Goal: Task Accomplishment & Management: Manage account settings

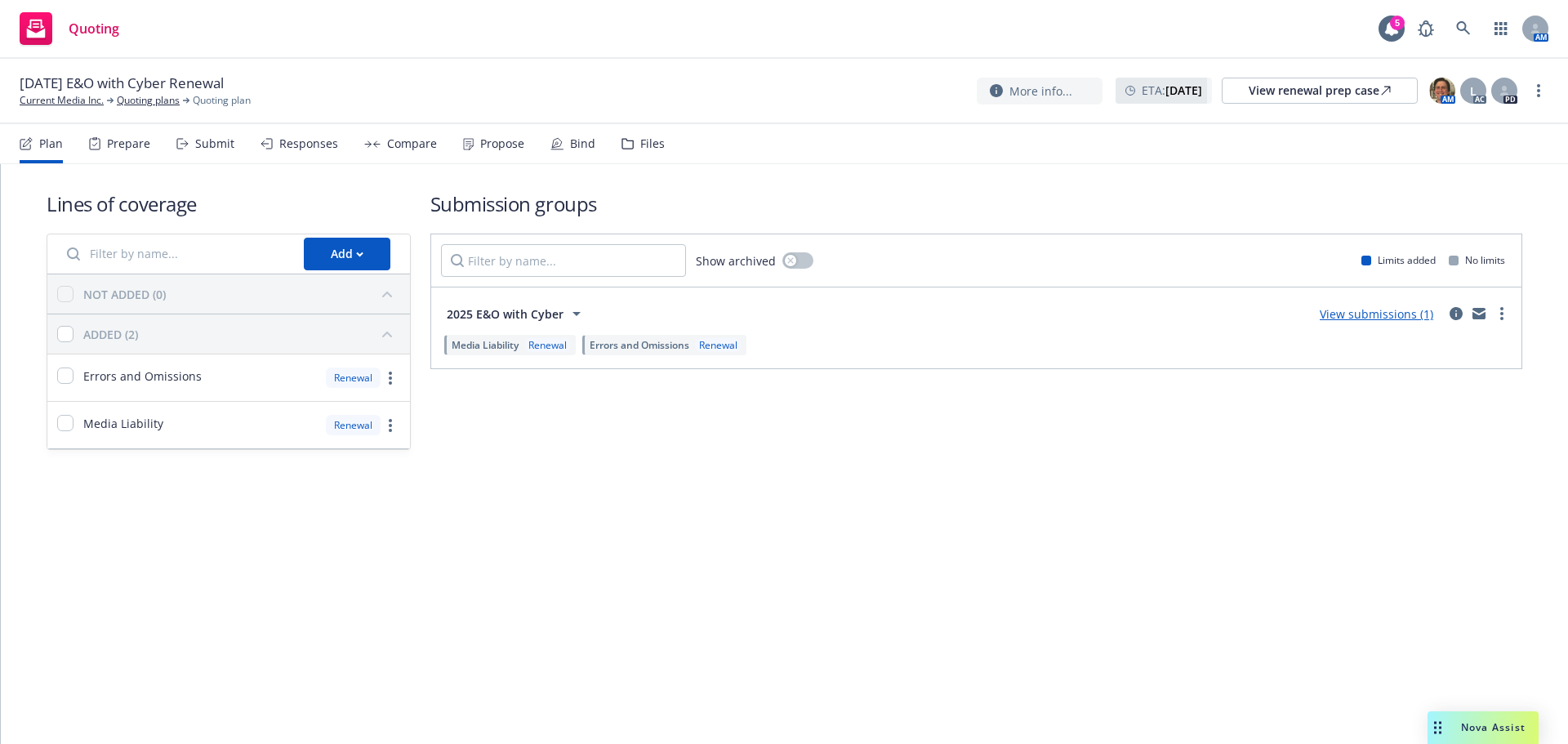
click at [509, 142] on div "Propose" at bounding box center [502, 143] width 44 height 13
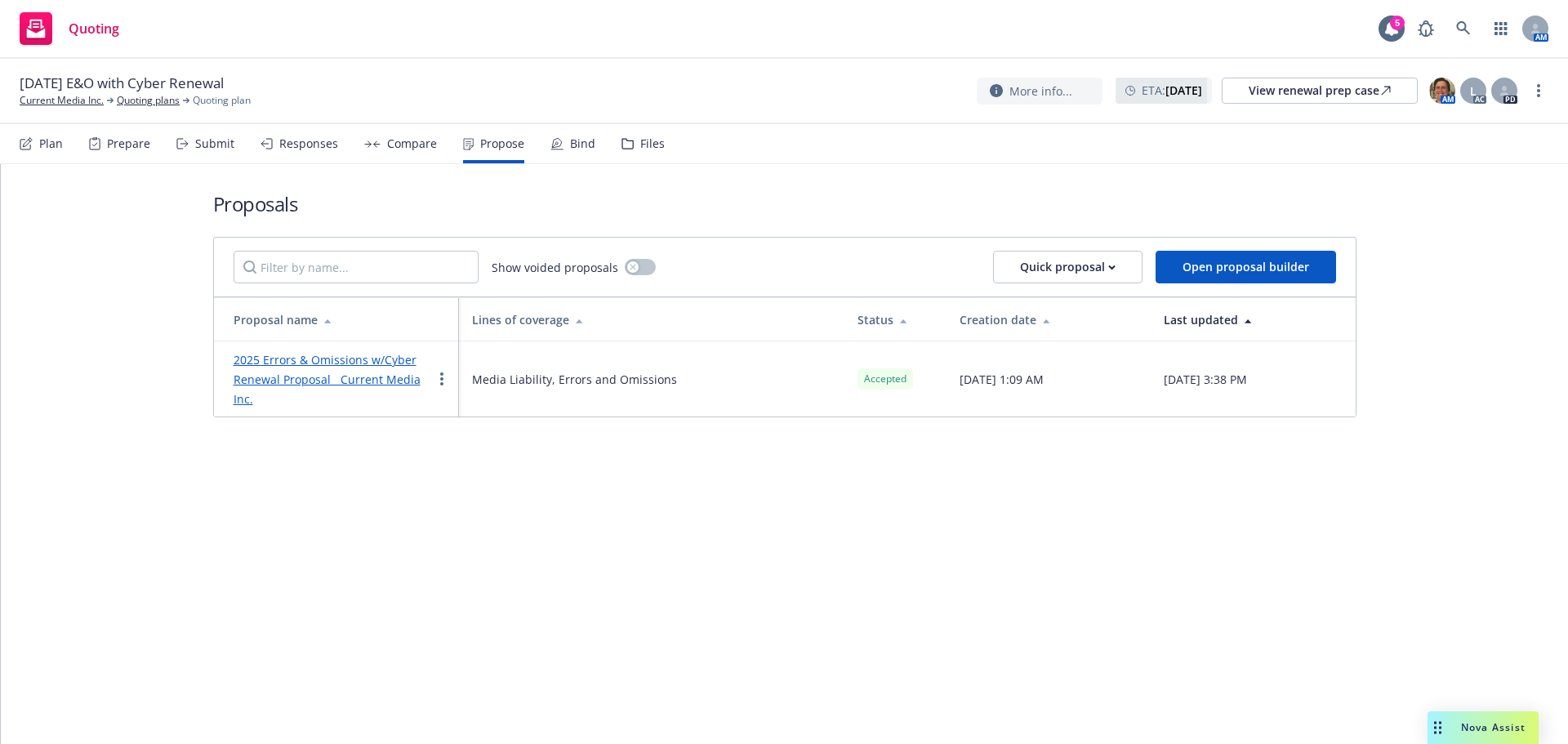
click at [570, 148] on div "Bind" at bounding box center [582, 143] width 26 height 13
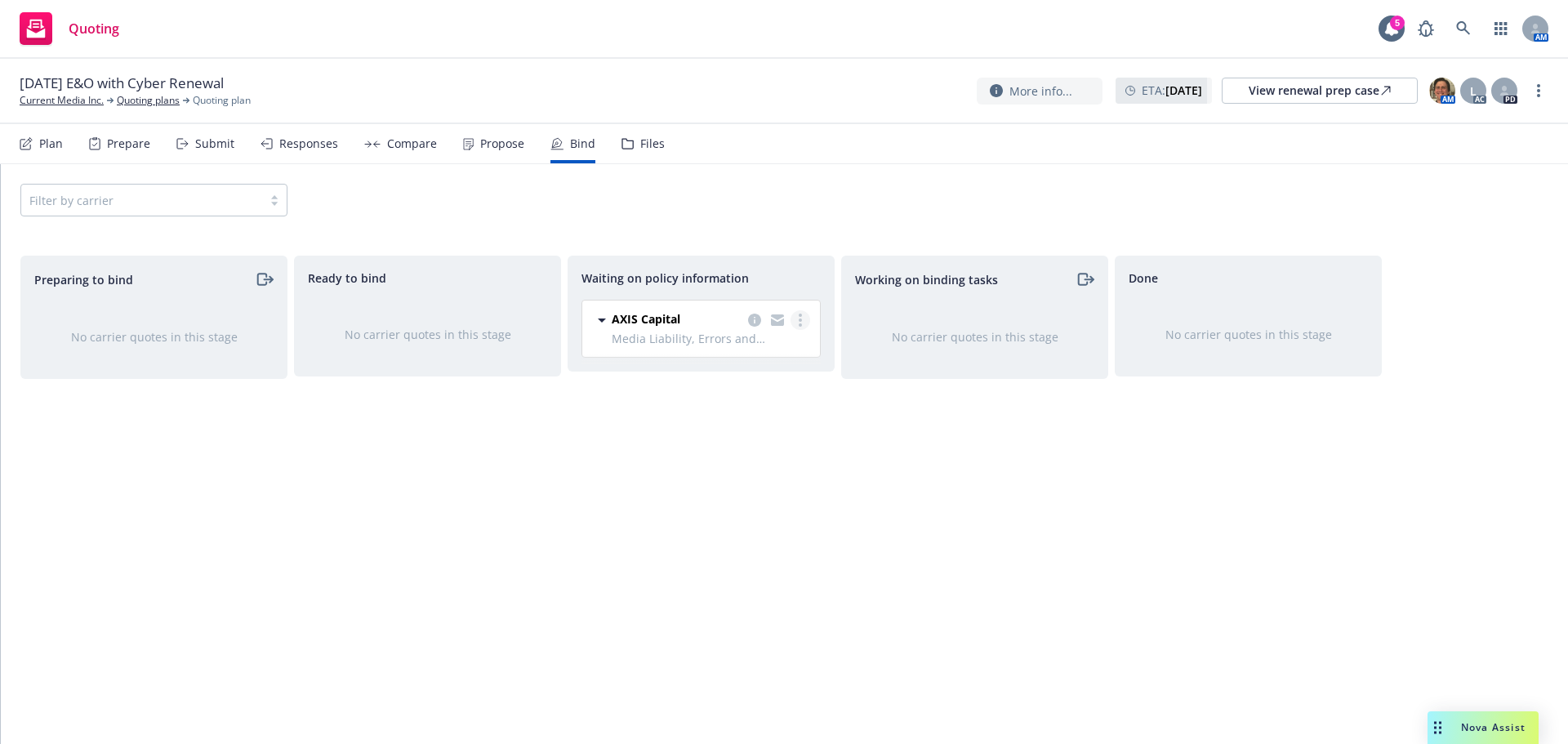
click at [797, 328] on link "more" at bounding box center [801, 320] width 20 height 20
click at [764, 350] on span "Create policies" at bounding box center [721, 353] width 120 height 16
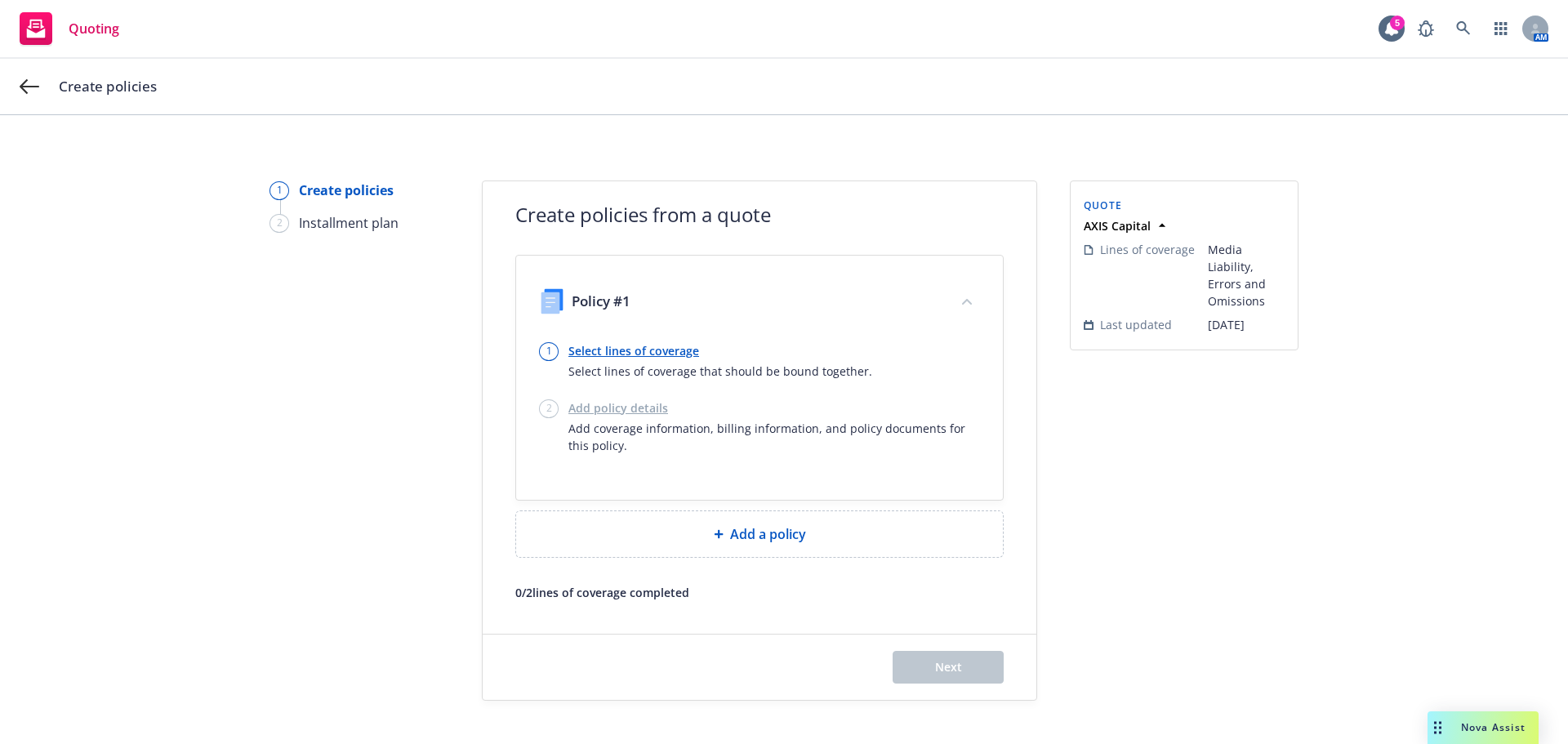
drag, startPoint x: 560, startPoint y: 350, endPoint x: 574, endPoint y: 348, distance: 14.1
click at [561, 350] on div "1 Select lines of coverage Select lines of coverage that should be bound togeth…" at bounding box center [760, 360] width 441 height 37
click at [577, 348] on link "Select lines of coverage" at bounding box center [720, 350] width 304 height 17
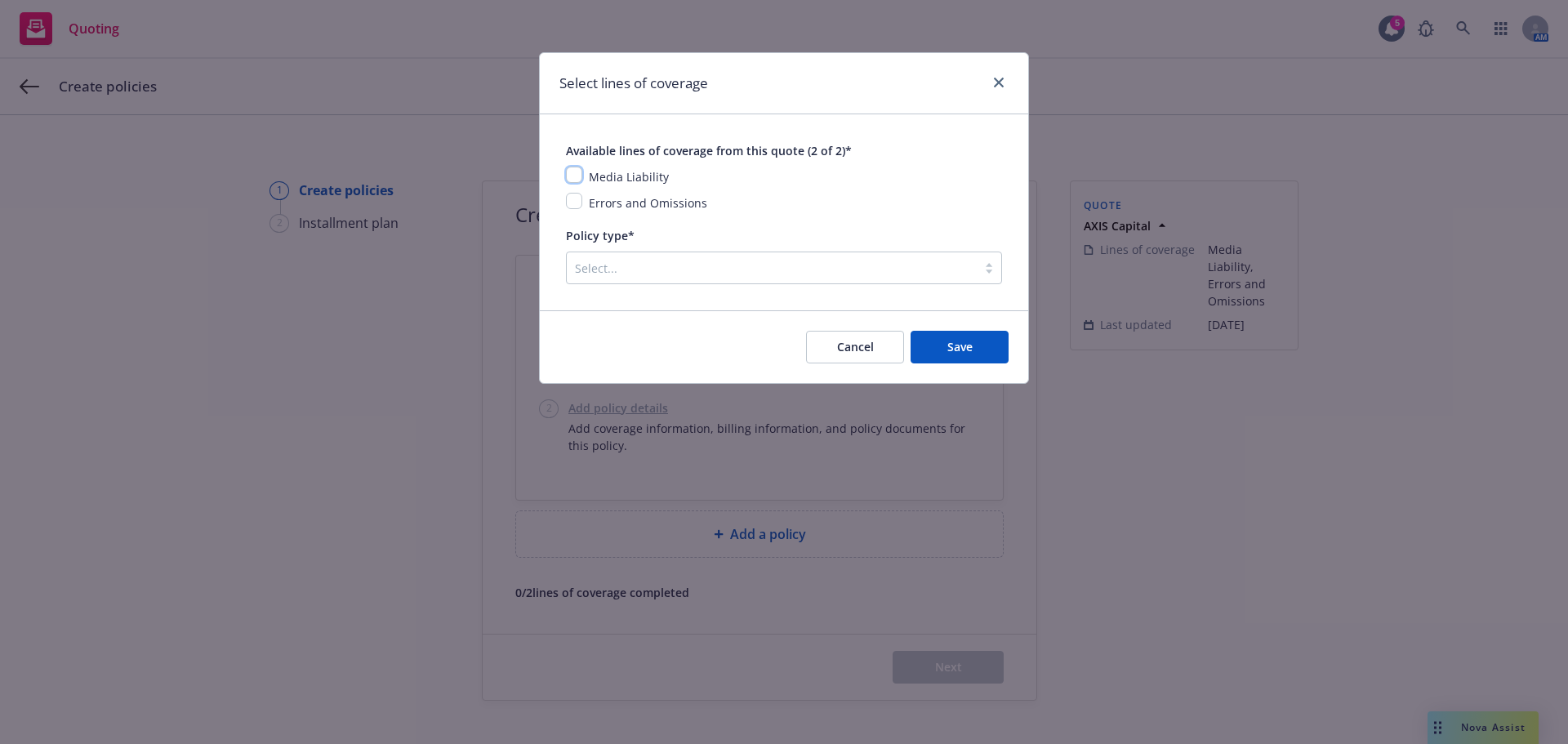
click at [574, 182] on input "checkbox" at bounding box center [574, 175] width 17 height 17
checkbox input "true"
click at [581, 205] on input "checkbox" at bounding box center [574, 201] width 17 height 17
checkbox input "true"
click at [624, 278] on div at bounding box center [772, 268] width 393 height 20
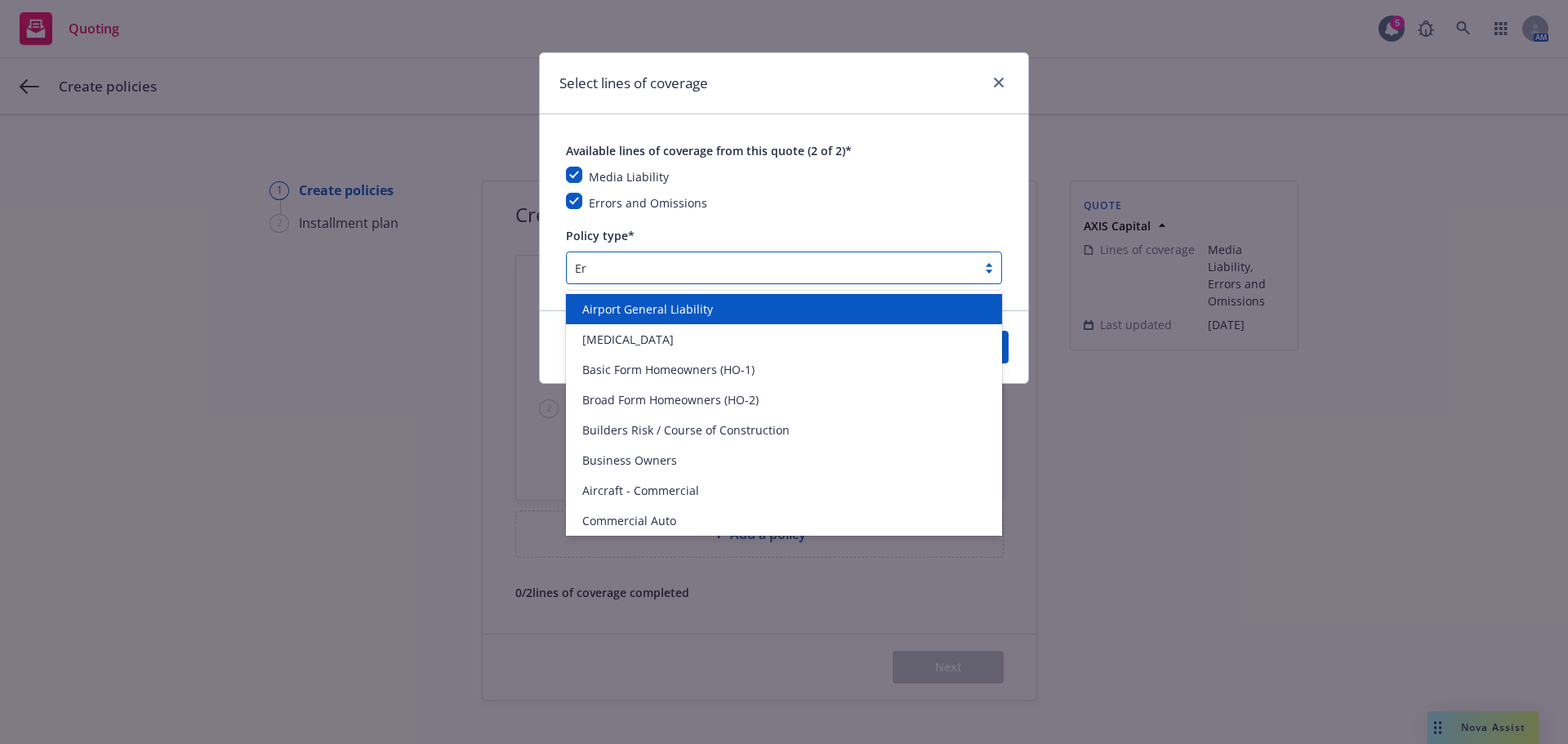
type input "Err"
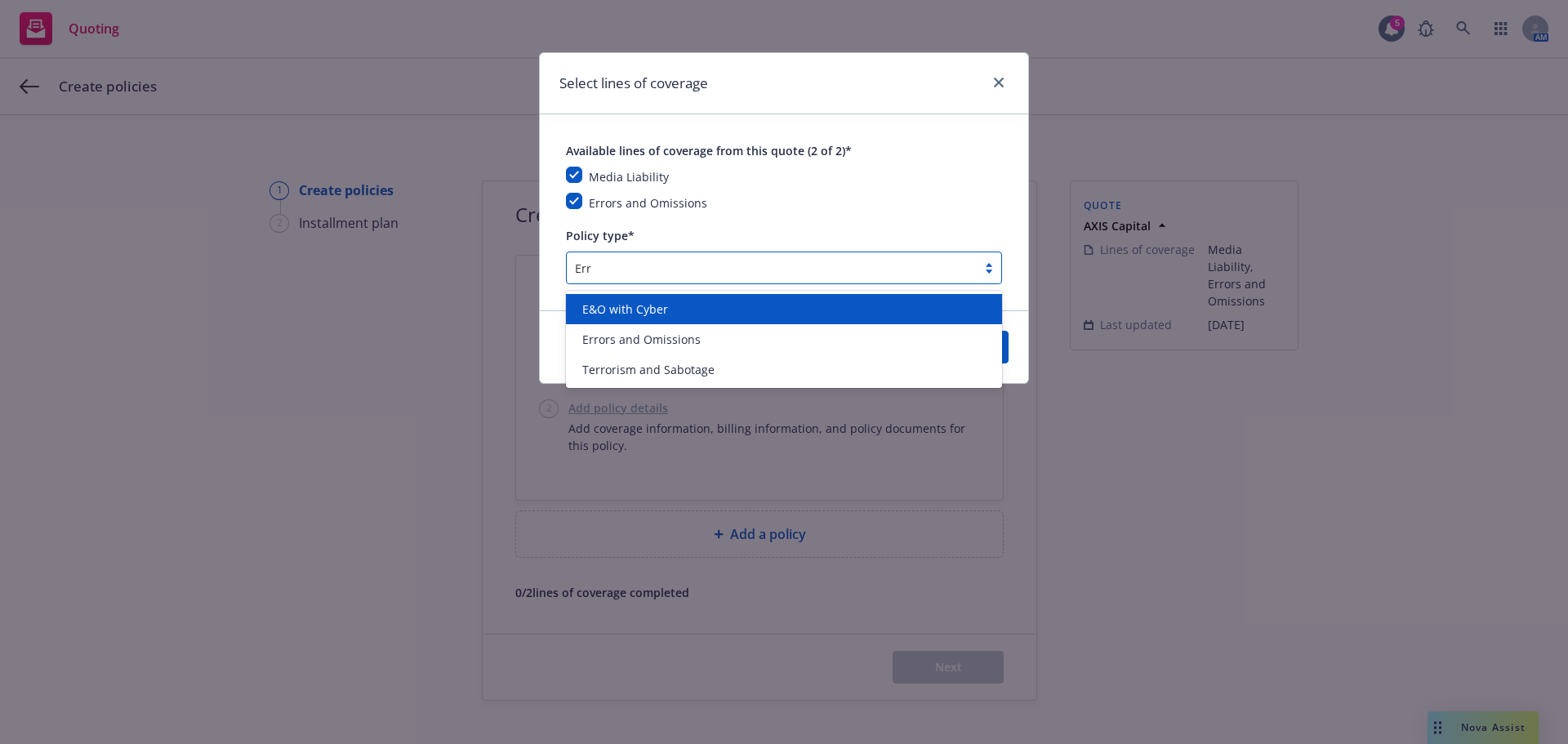
click at [650, 319] on div "E&O with Cyber" at bounding box center [784, 309] width 436 height 30
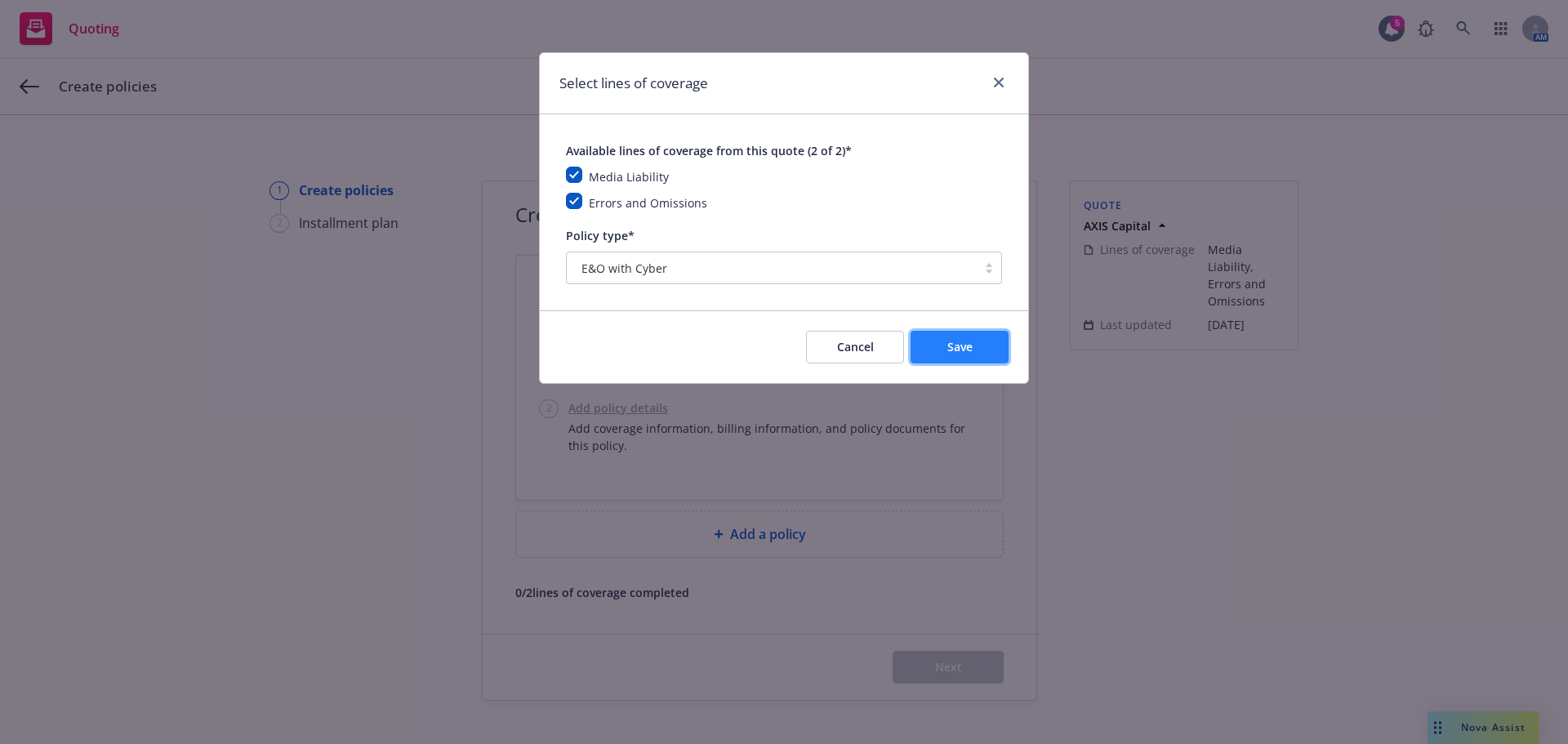
click at [936, 356] on button "Save" at bounding box center [960, 347] width 98 height 32
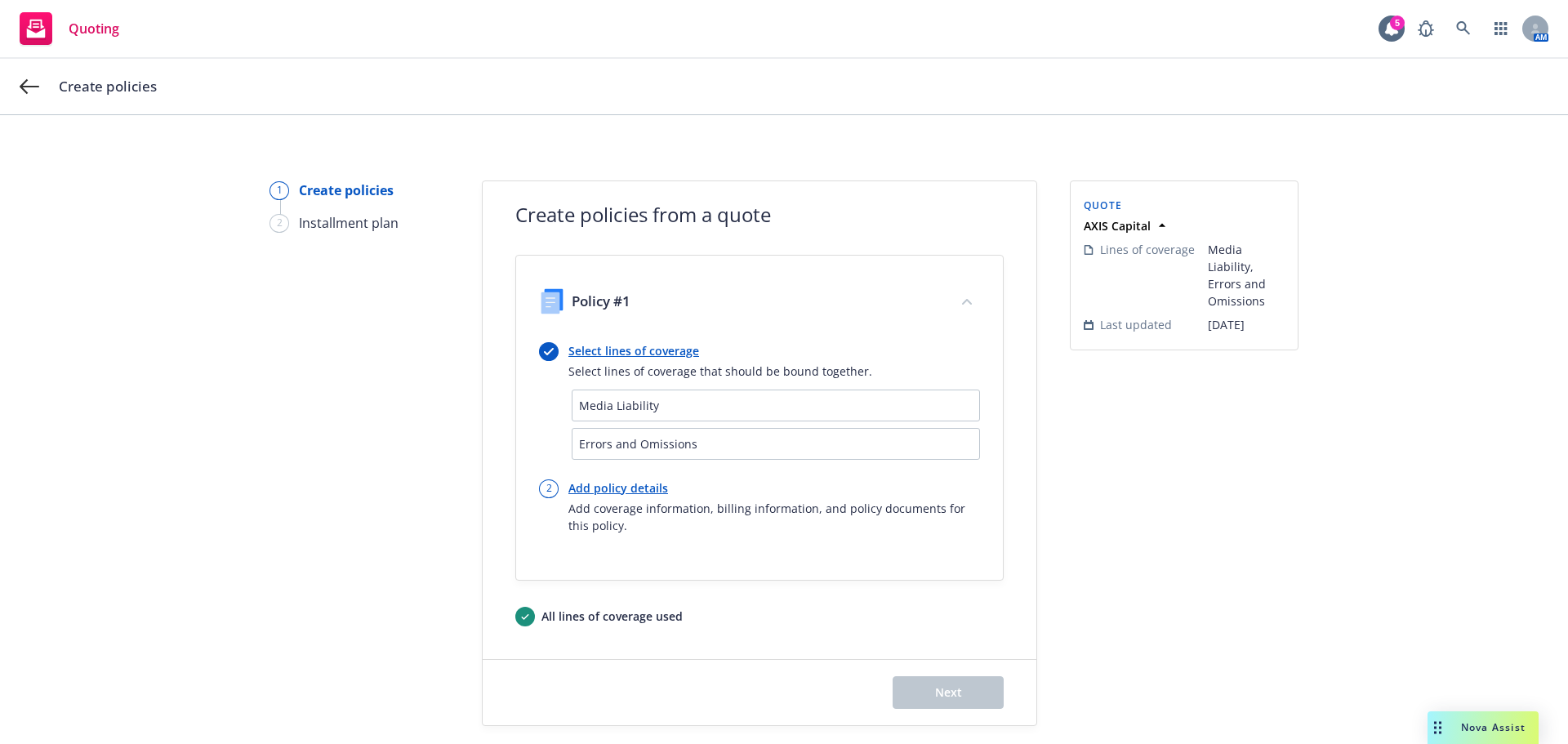
click at [605, 483] on link "Add policy details" at bounding box center [774, 488] width 411 height 17
select select "12"
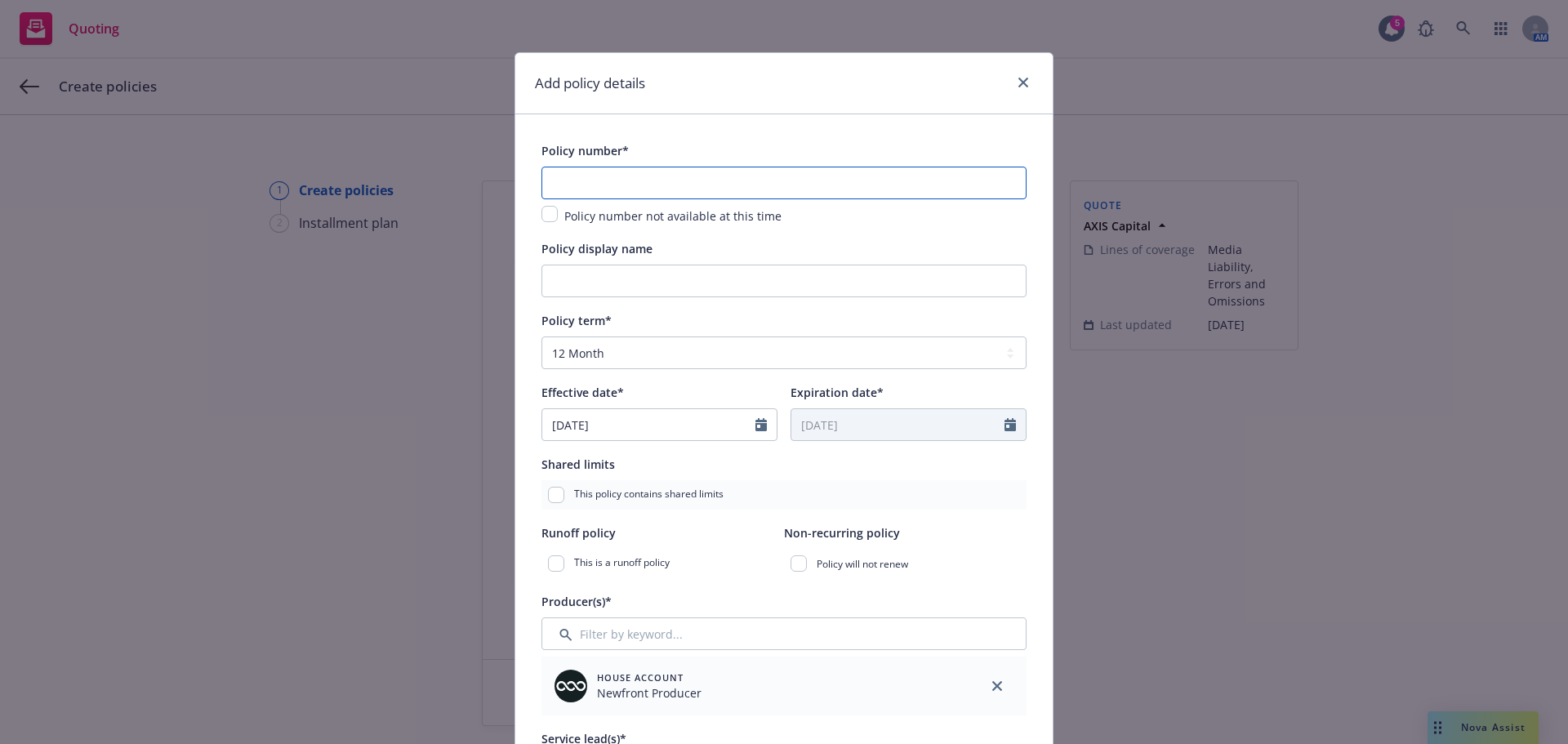
paste input "P-001-001288424-03"
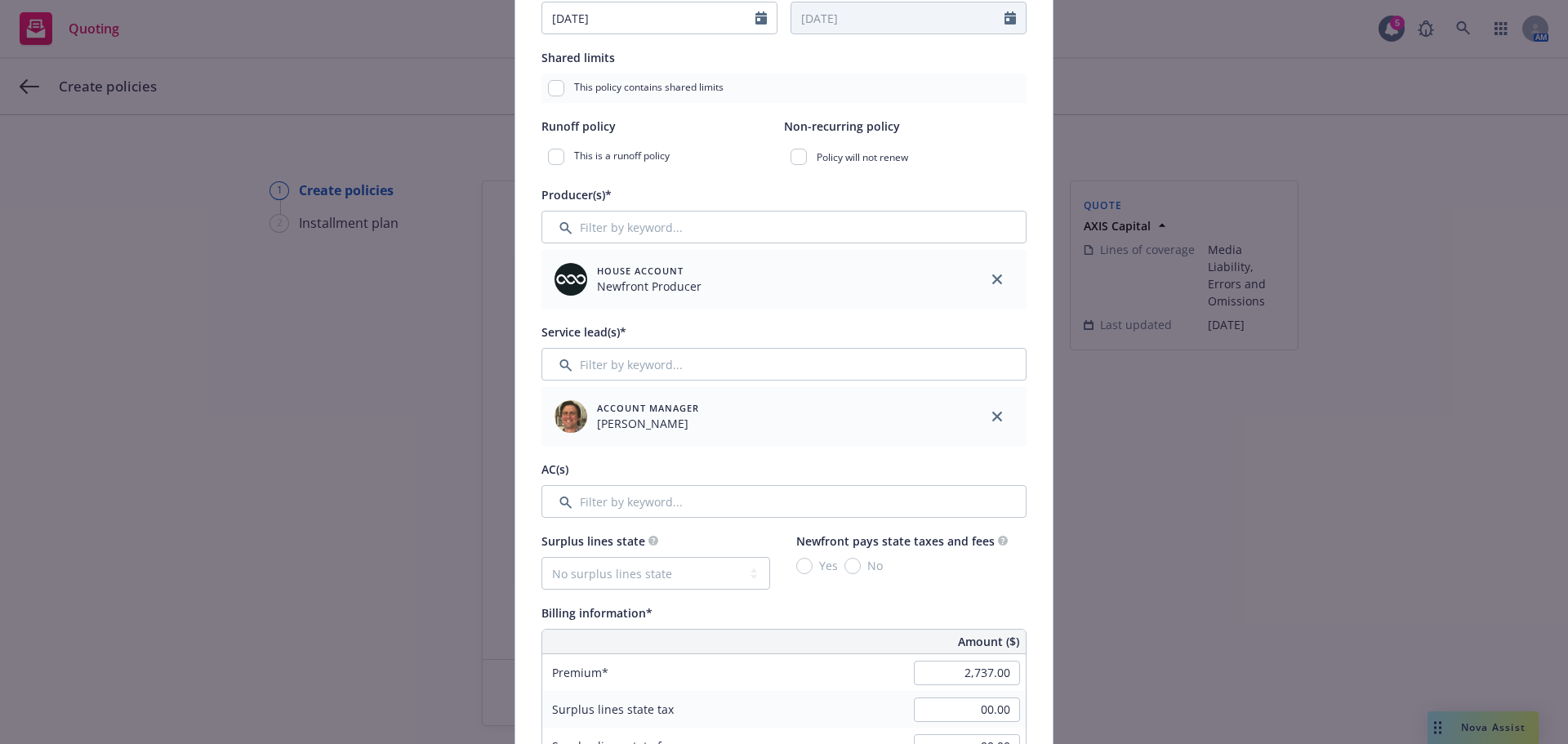
scroll to position [408, 0]
type input "P-001-001288424-03"
click at [570, 505] on input "Filter by keyword..." at bounding box center [784, 499] width 485 height 32
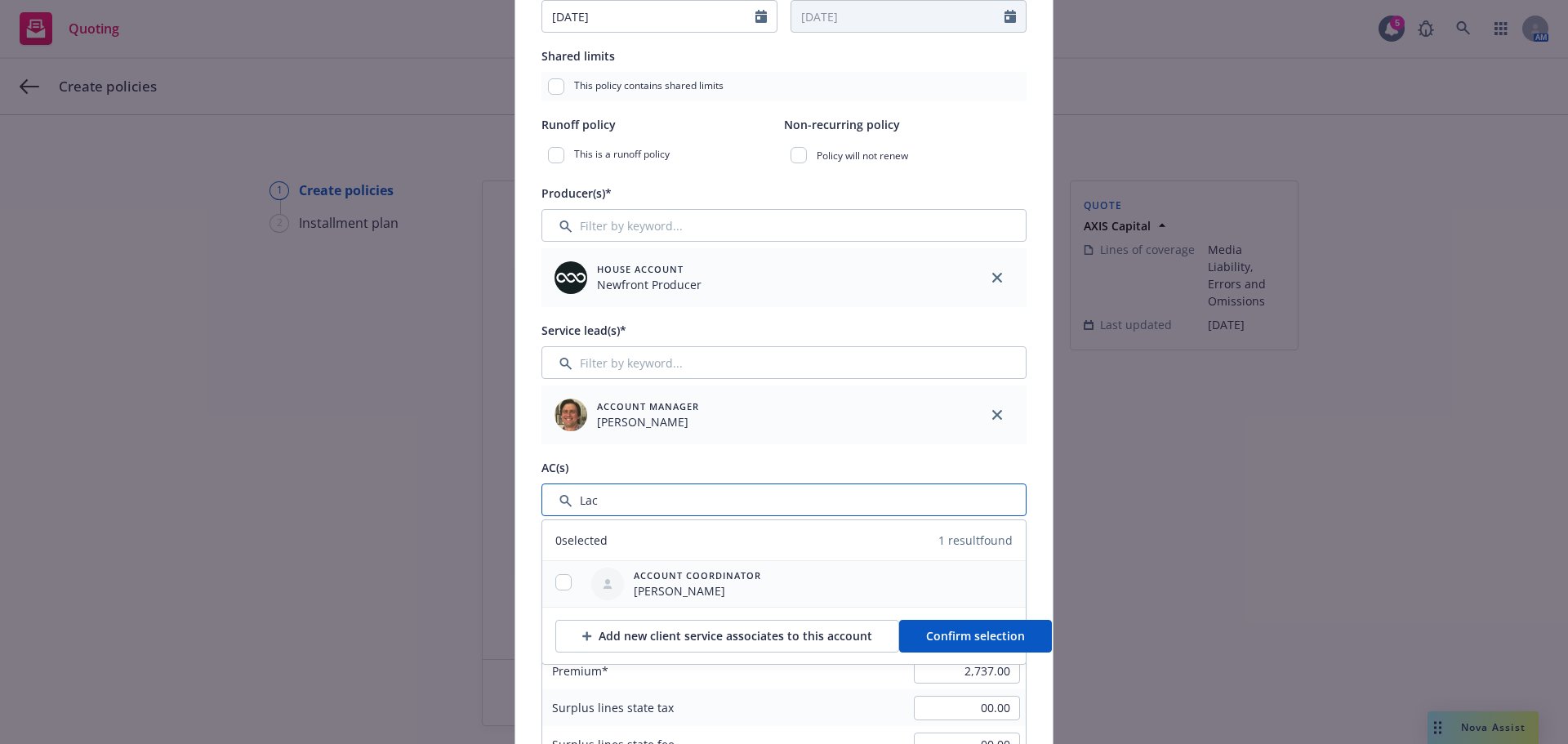
type input "Lac"
click at [555, 586] on input "checkbox" at bounding box center [563, 582] width 17 height 17
checkbox input "true"
click at [948, 636] on span "Confirm selection" at bounding box center [975, 635] width 99 height 16
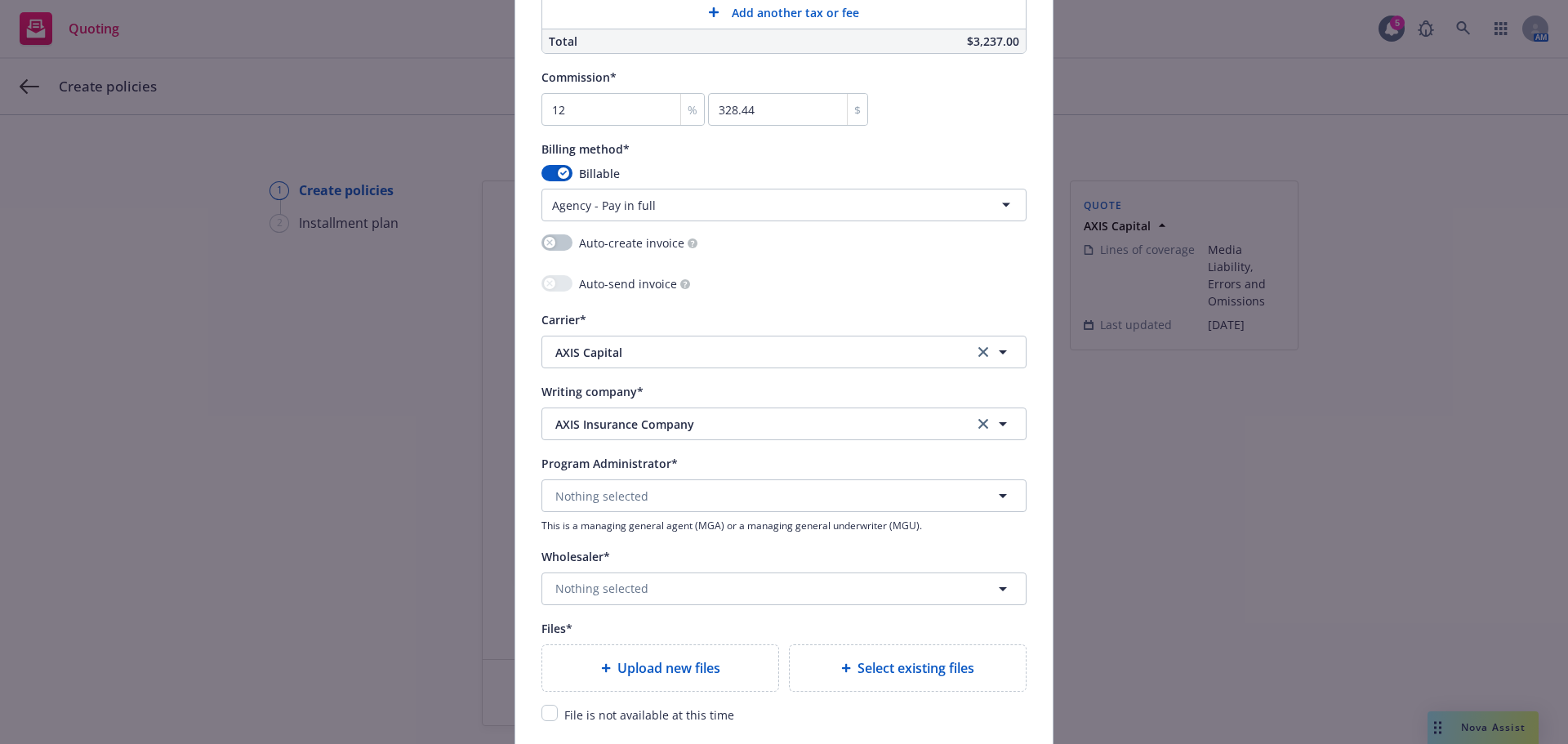
scroll to position [1388, 0]
click at [624, 592] on span "Nothing selected" at bounding box center [601, 587] width 93 height 17
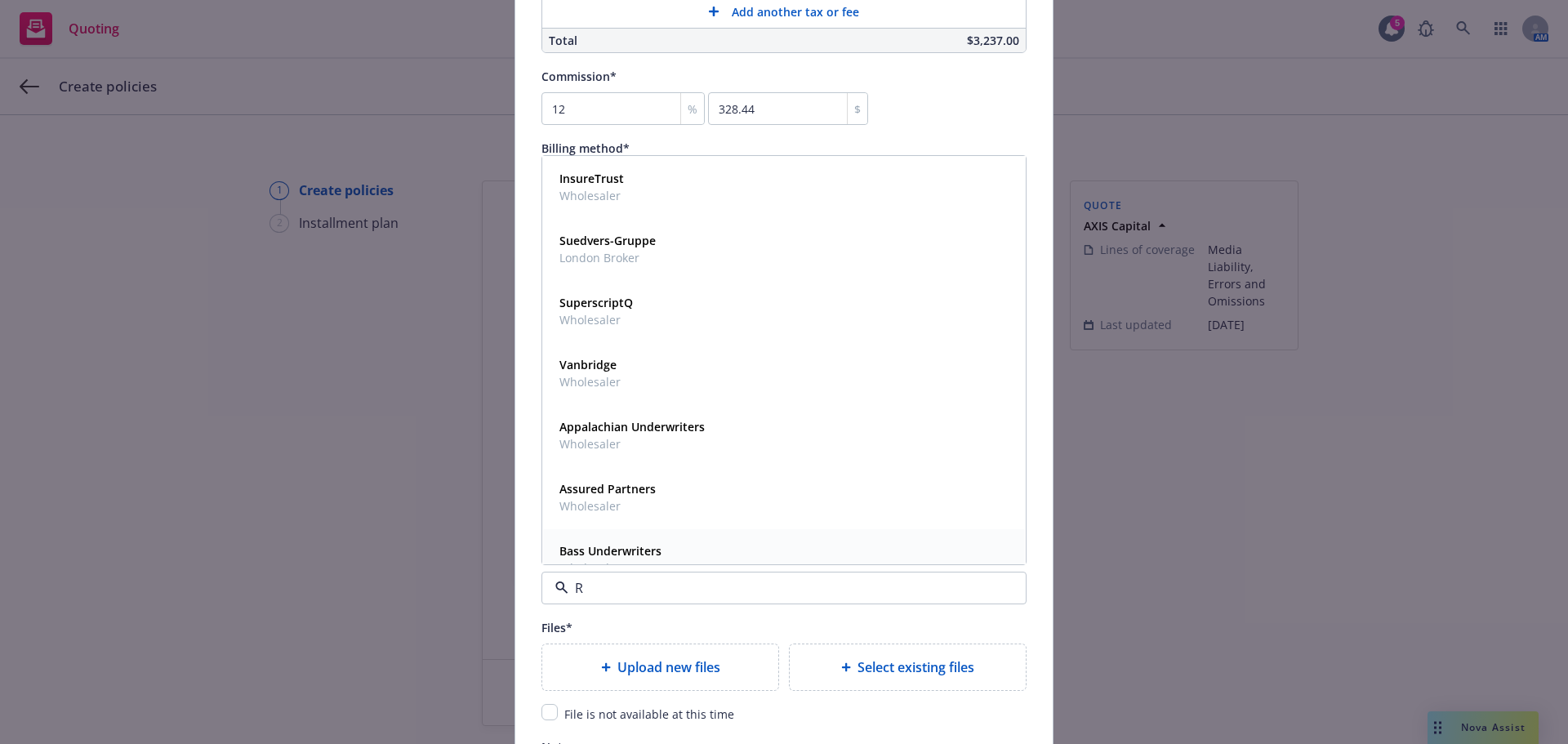
type input "RT"
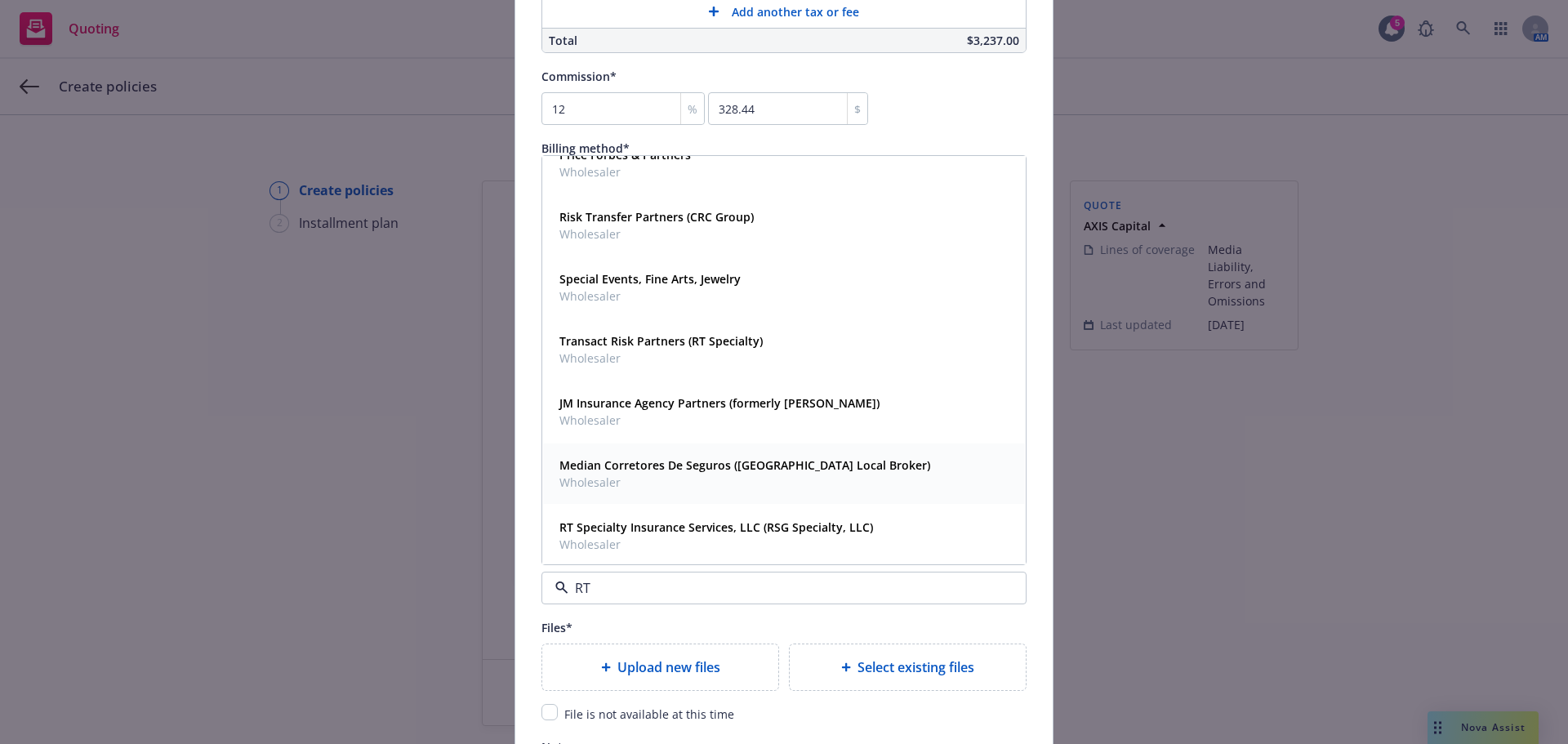
scroll to position [337, 0]
click at [604, 523] on strong "RT Specialty Insurance Services, LLC (RSG Specialty, LLC)" at bounding box center [716, 524] width 314 height 16
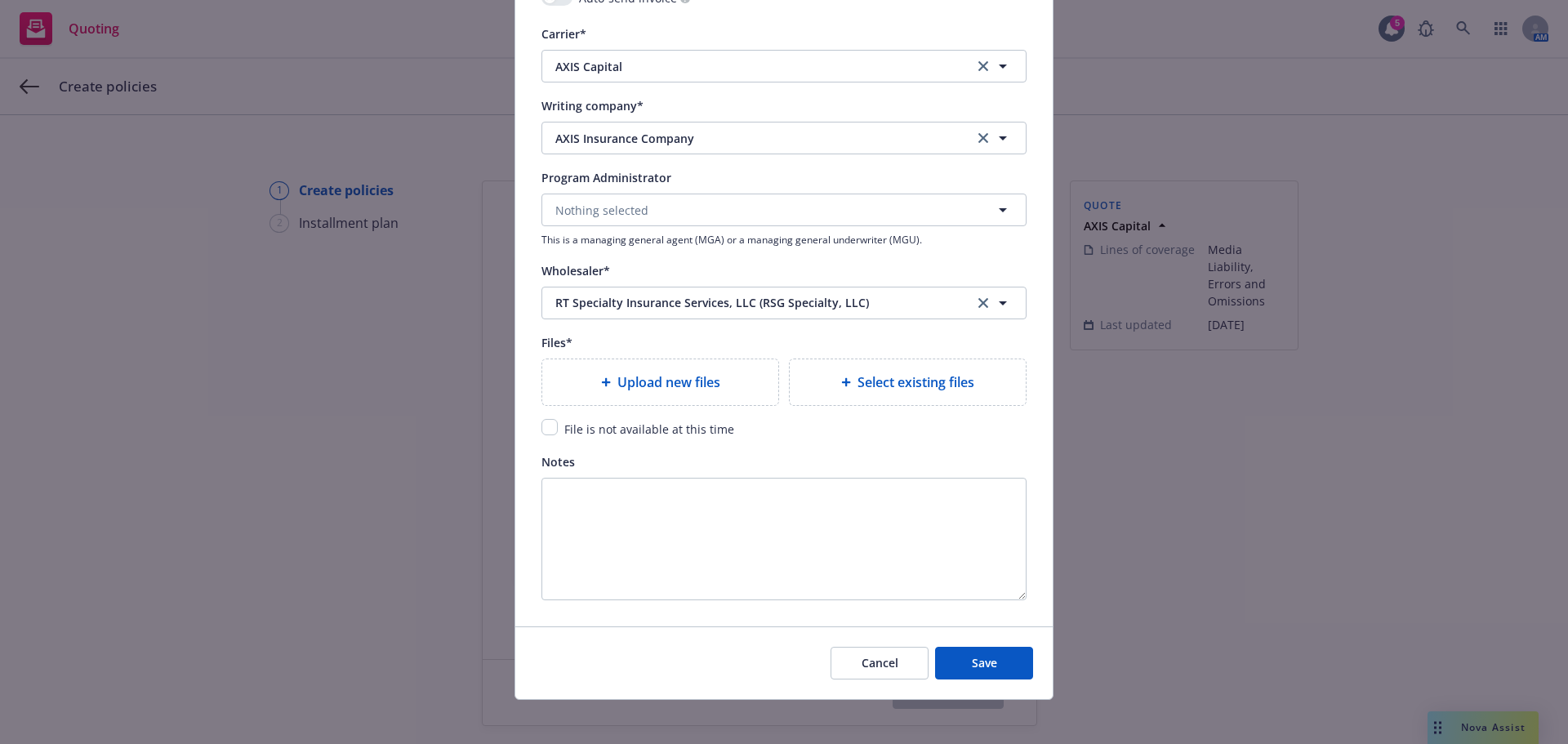
scroll to position [1681, 0]
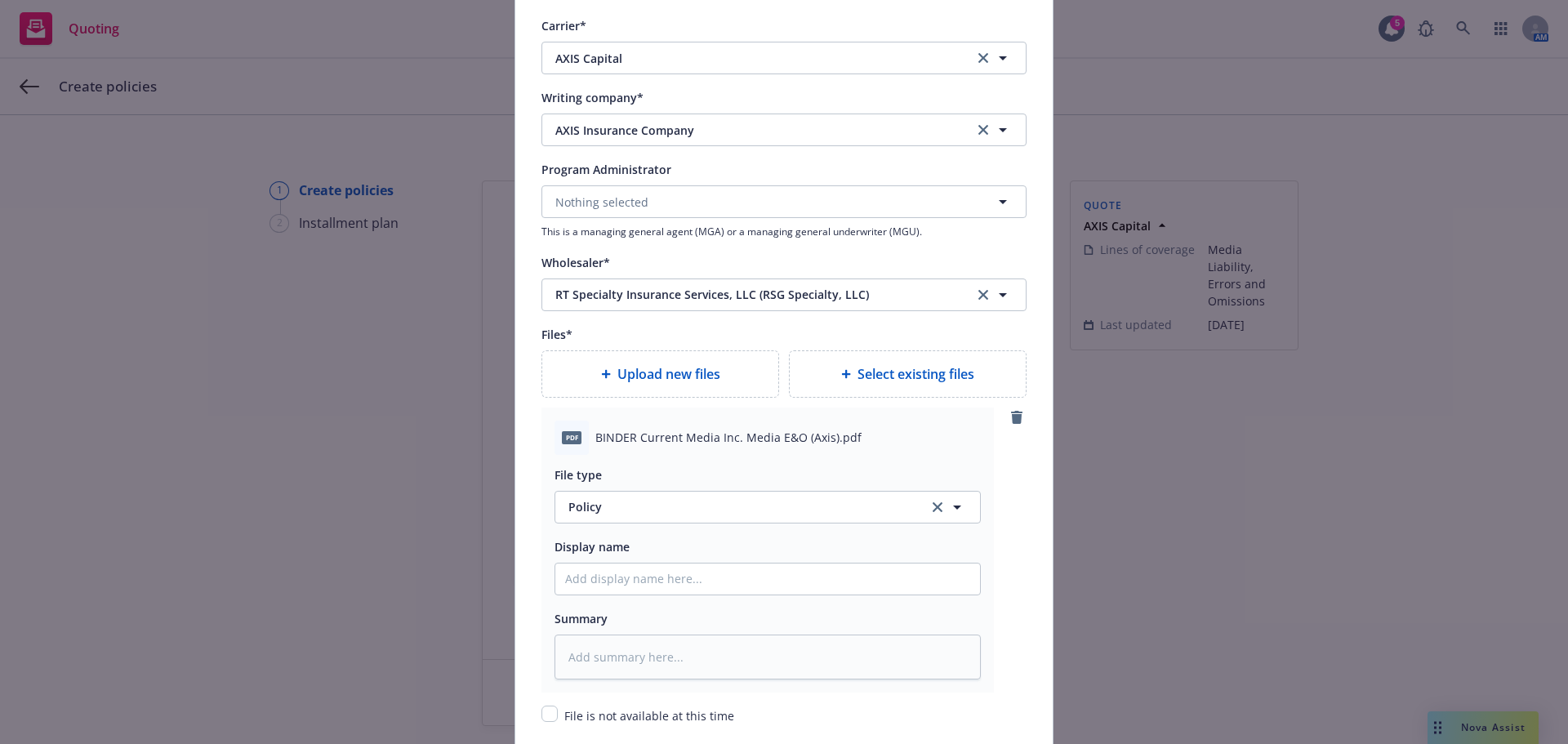
type textarea "x"
click at [631, 505] on span "Policy" at bounding box center [738, 506] width 341 height 17
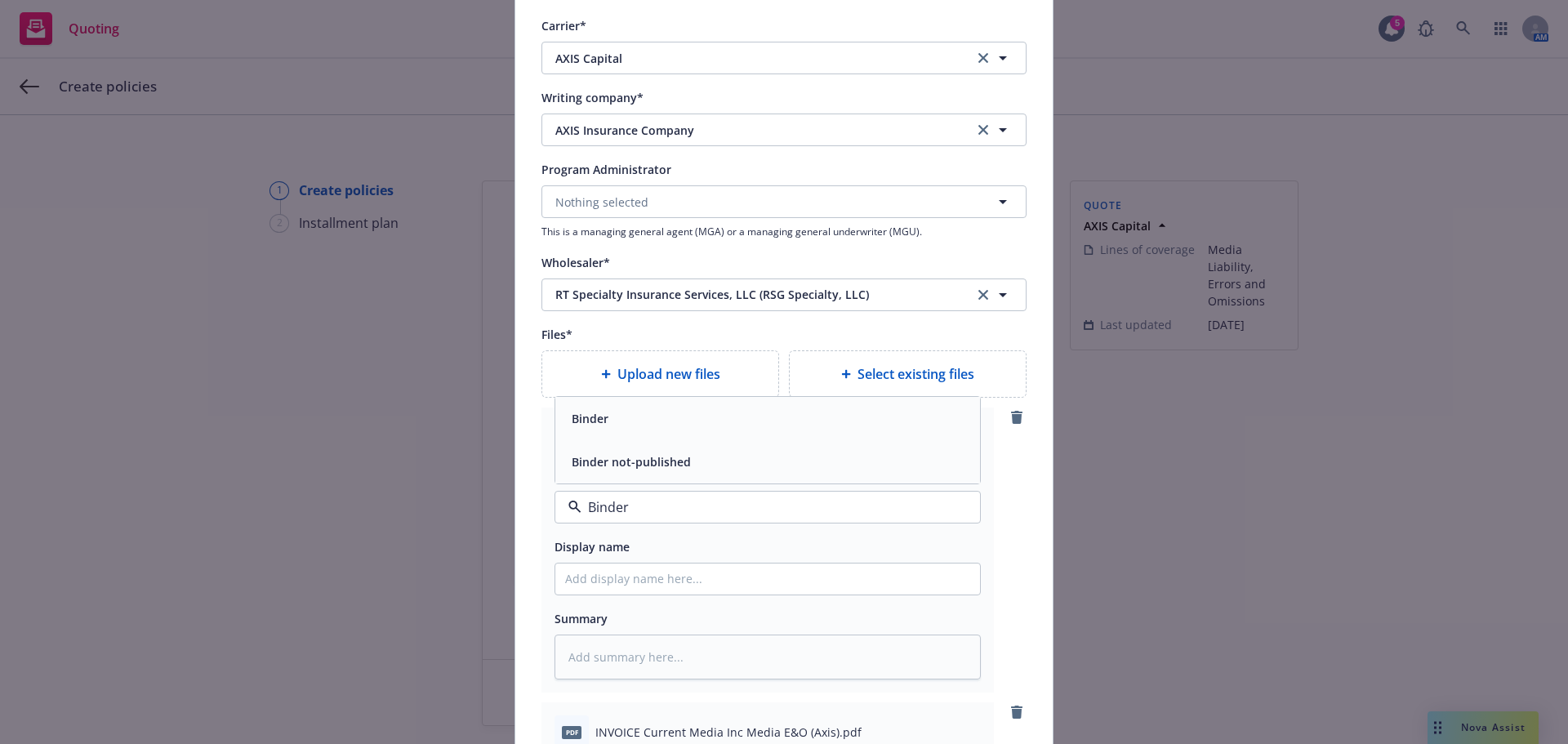
type input "Binder"
click at [619, 571] on input "Policy display name" at bounding box center [767, 578] width 425 height 31
type textarea "x"
type input "2"
type textarea "x"
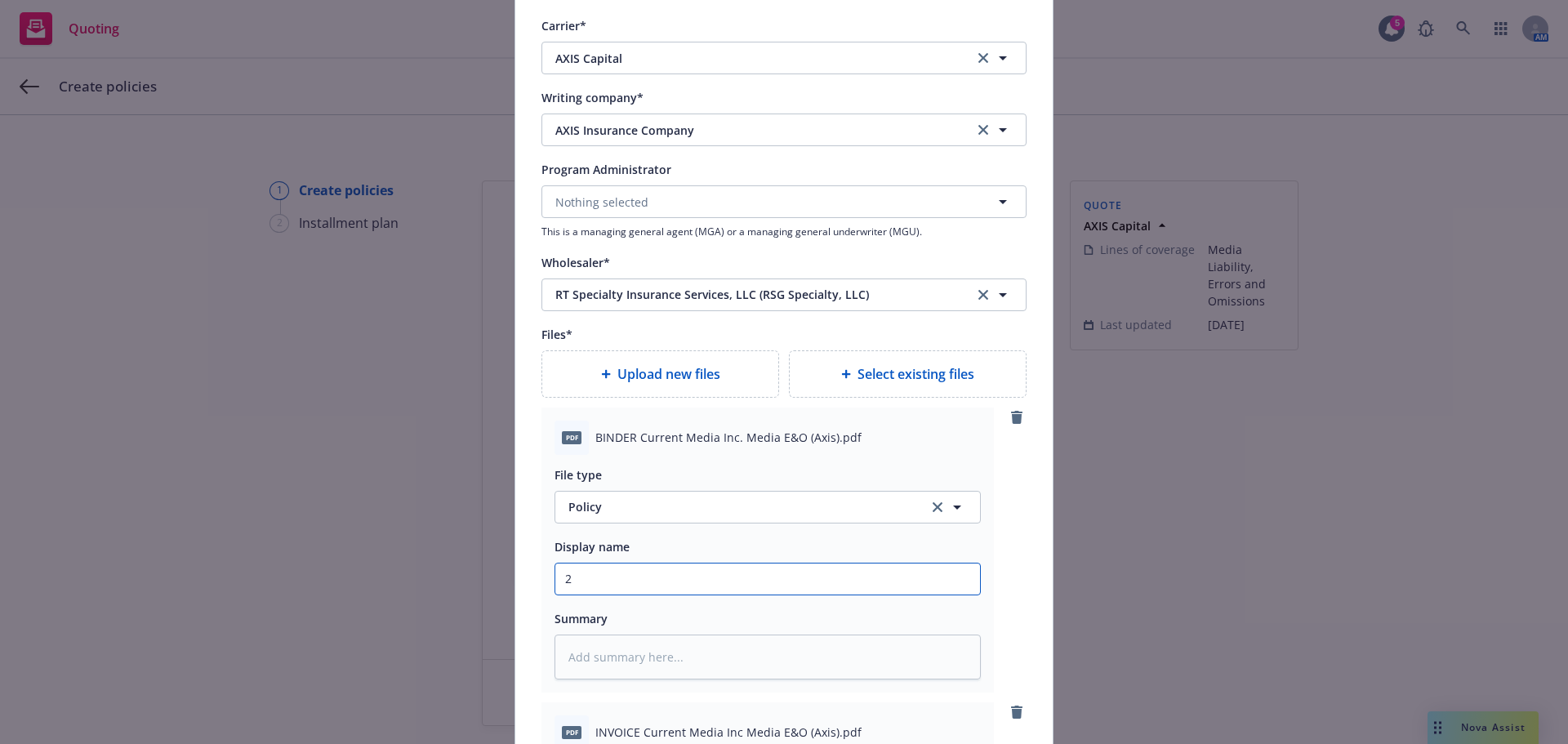
type input "25"
type textarea "x"
type input "25-"
type textarea "x"
type input "25-2"
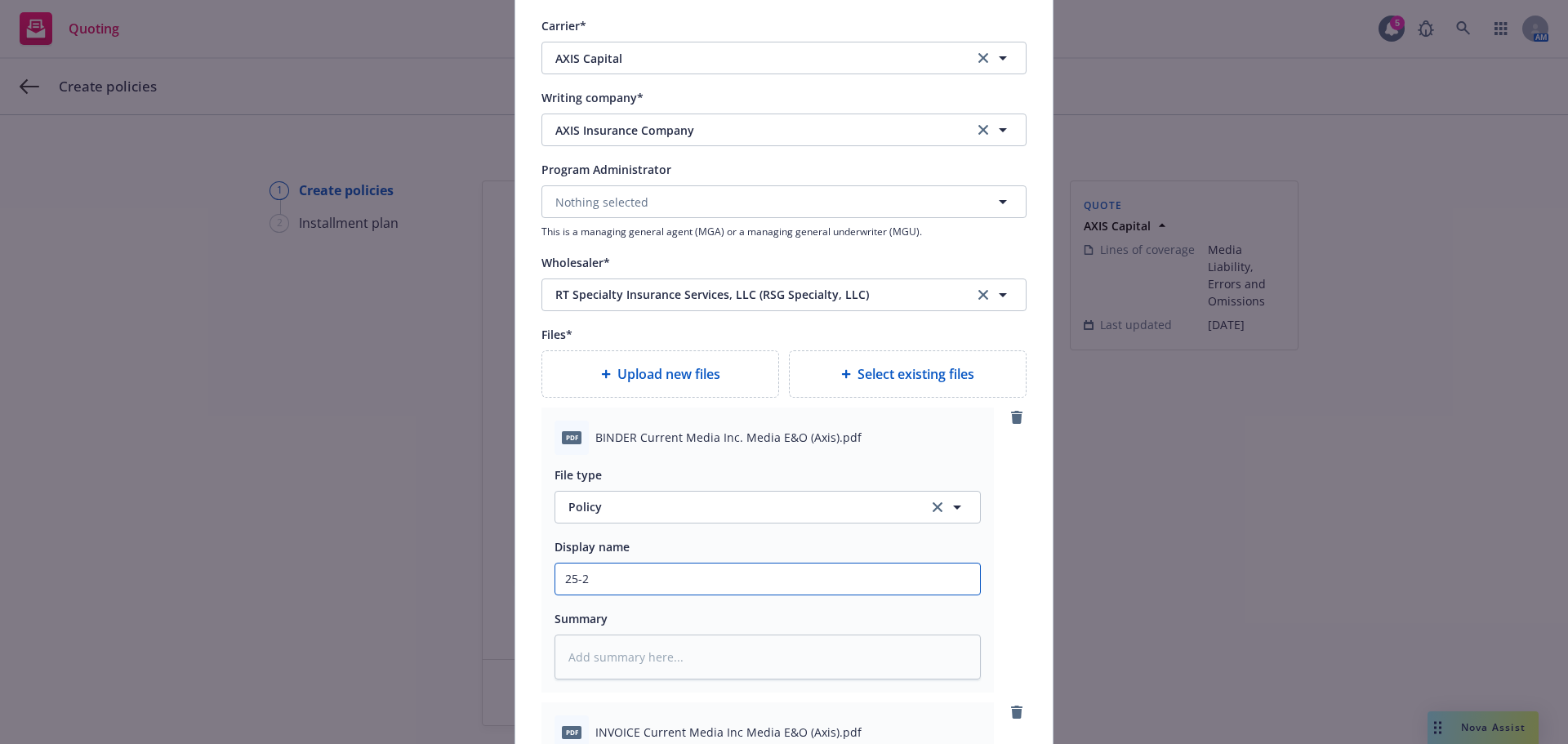
type textarea "x"
type input "25-26"
type textarea "x"
type input "25-26"
type textarea "x"
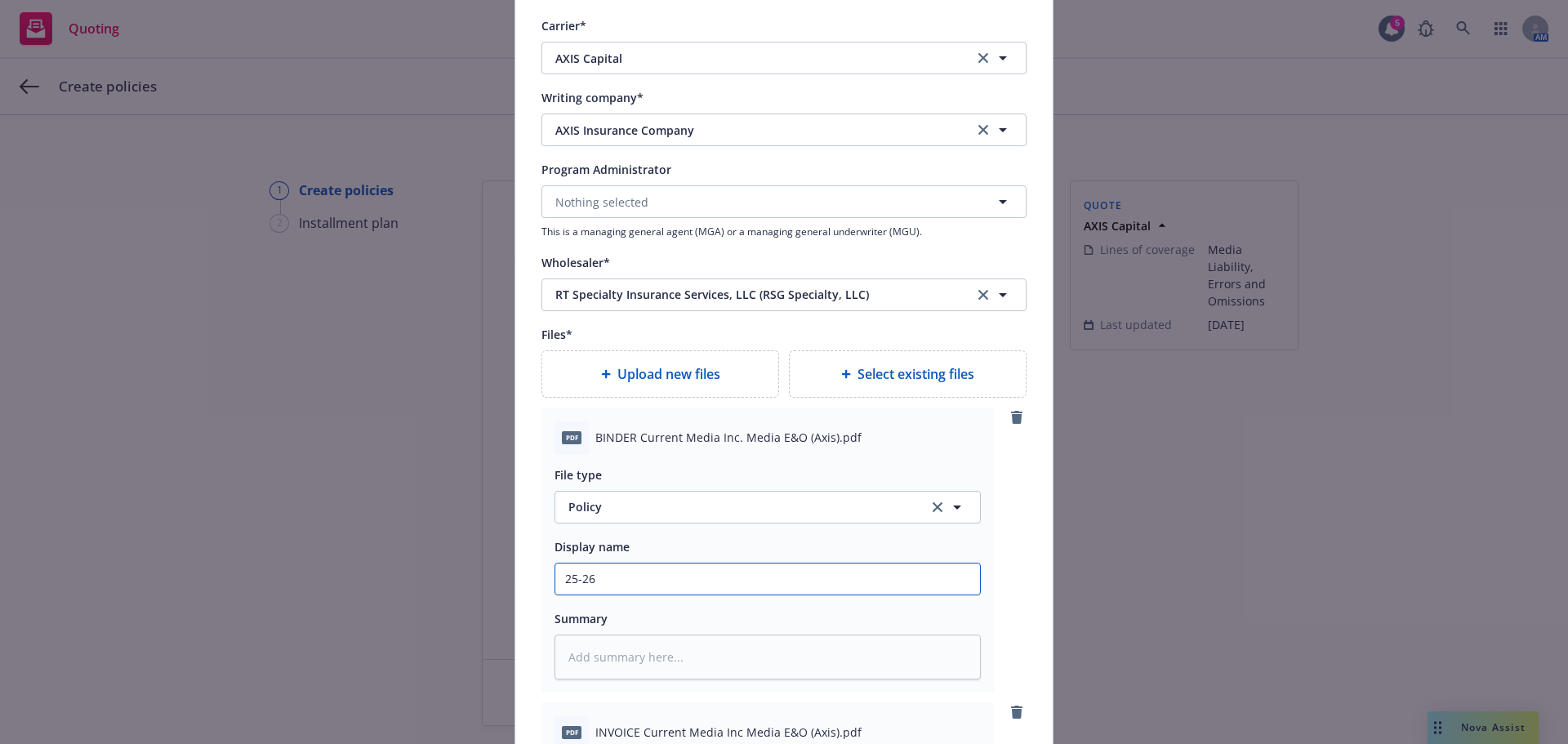
type input "25-26 E"
type textarea "x"
type input "25-26 E&"
type textarea "x"
type input "25-26 E&O"
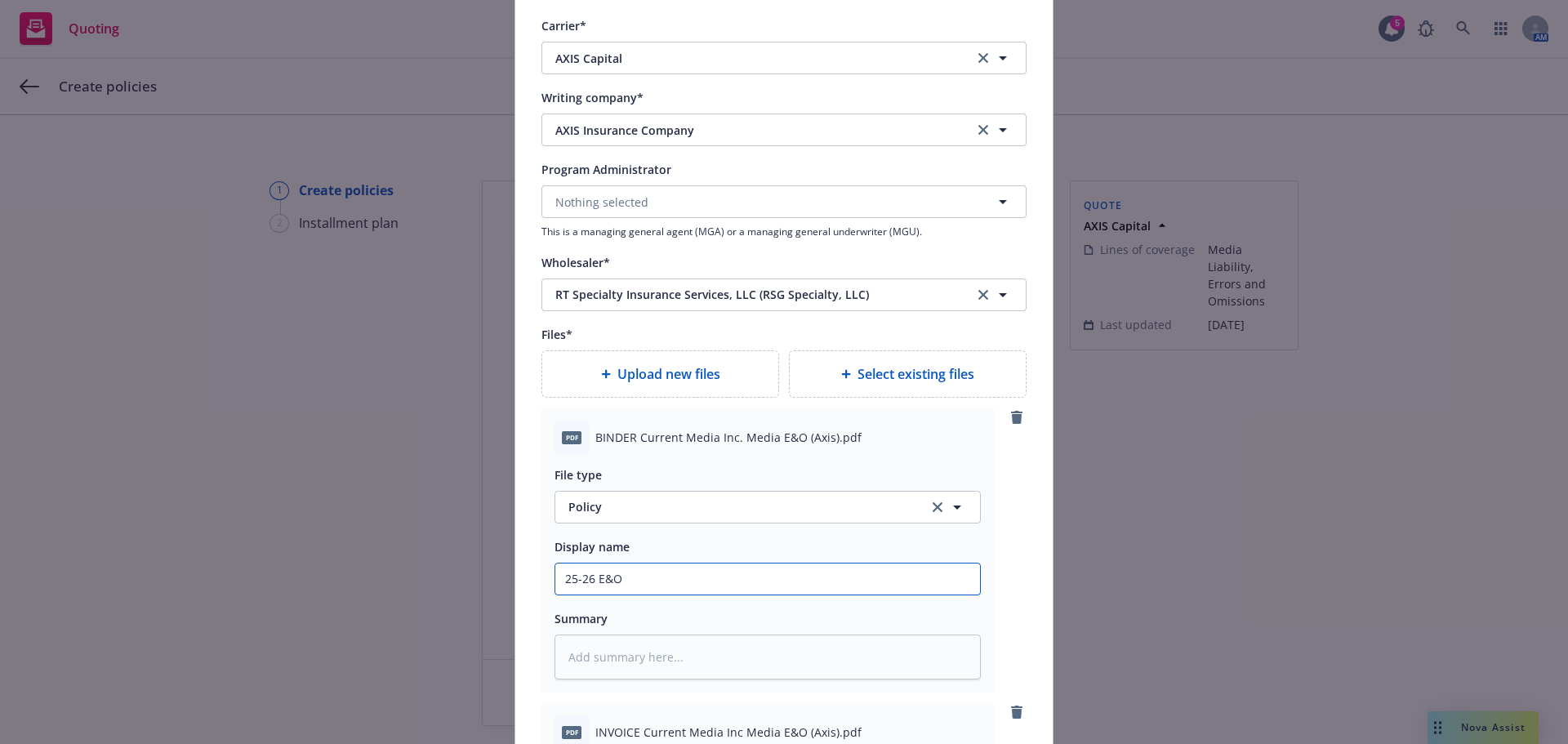
type textarea "x"
type input "25-26 E&O"
type textarea "x"
type input "25-26 E&O w"
type textarea "x"
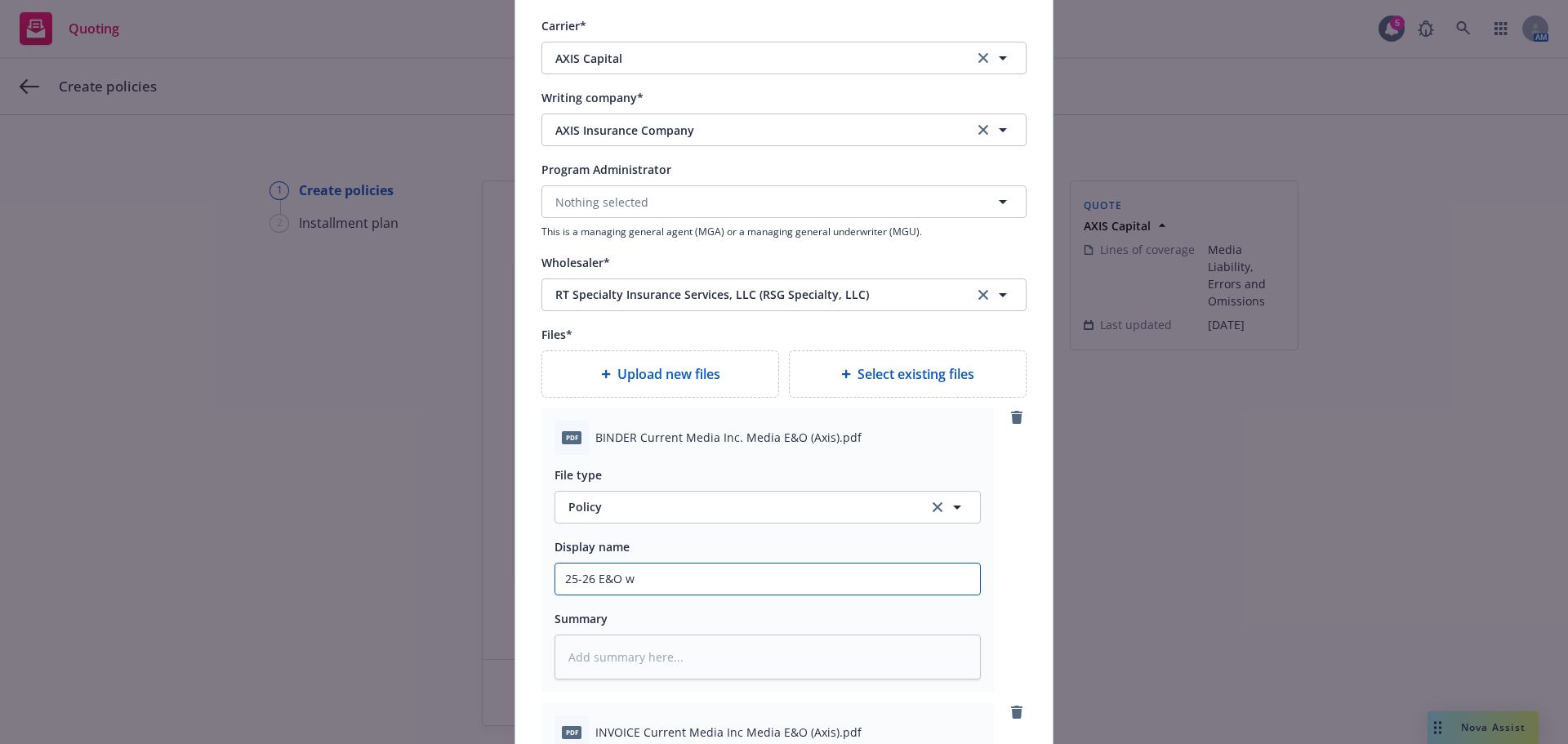
type input "25-26 E&O w/"
type textarea "x"
type input "25-26 E&O w/C"
type textarea "x"
type input "25-26 E&O w/Cy"
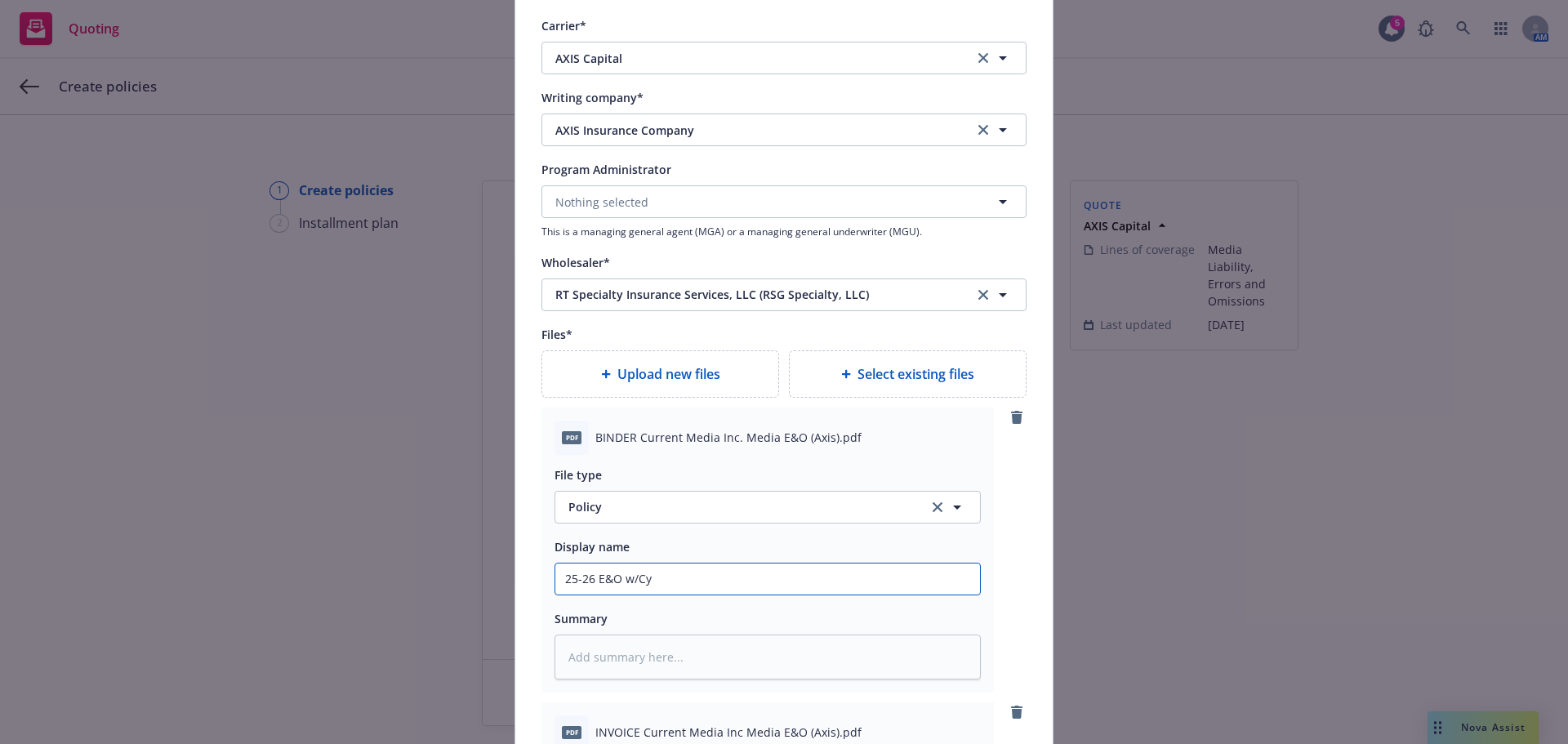
type textarea "x"
type input "25-26 E&O w/Cyb"
type textarea "x"
type input "25-26 E&O w/Cybe"
type textarea "x"
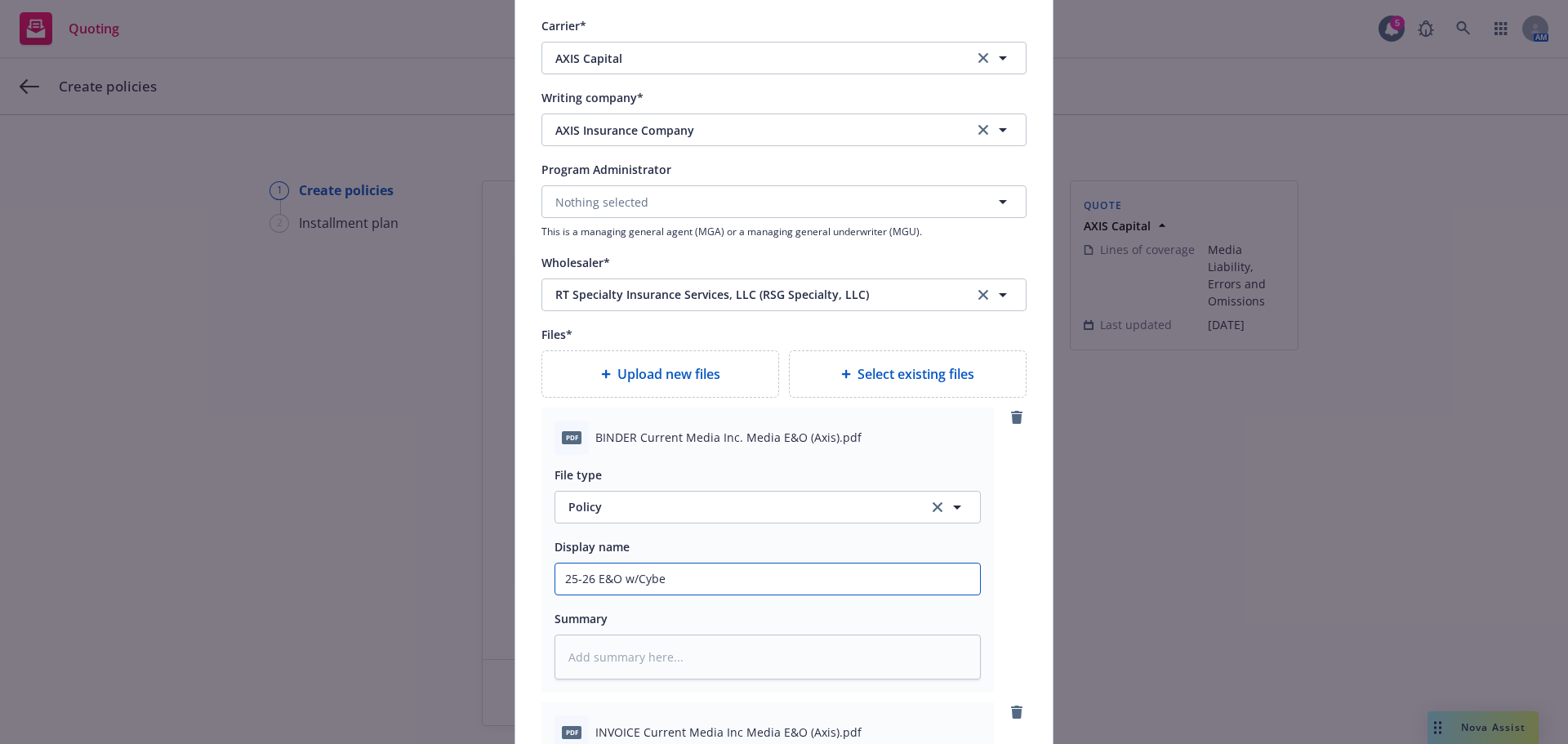
type input "25-26 E&O w/Cyber"
type textarea "x"
type input "25-26 E&O w/Cyber"
type textarea "x"
type input "25-26 E&O w/Cyber B"
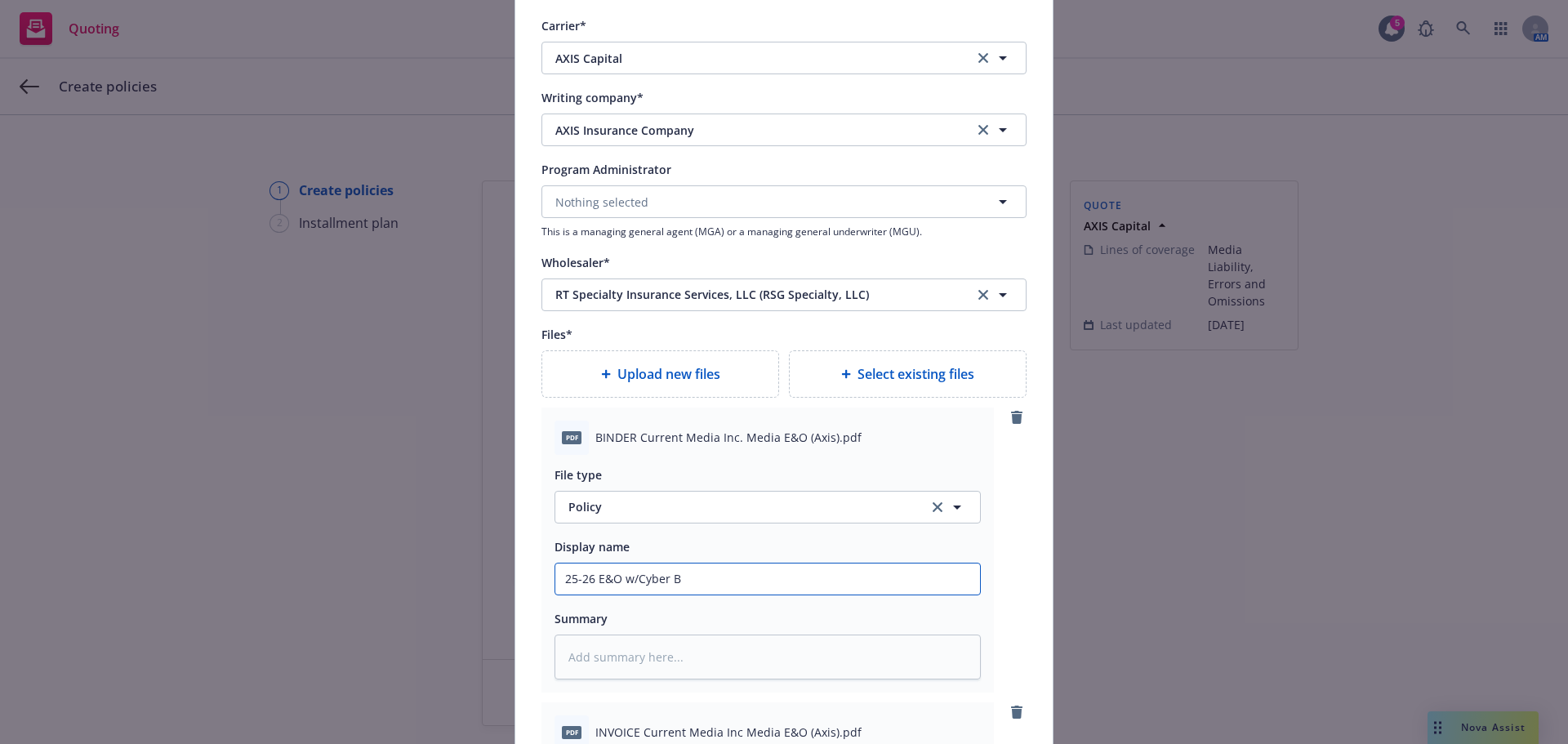
type textarea "x"
type input "25-26 E&O w/Cyber Bi"
type textarea "x"
type input "25-26 E&O w/Cyber Bin"
type textarea "x"
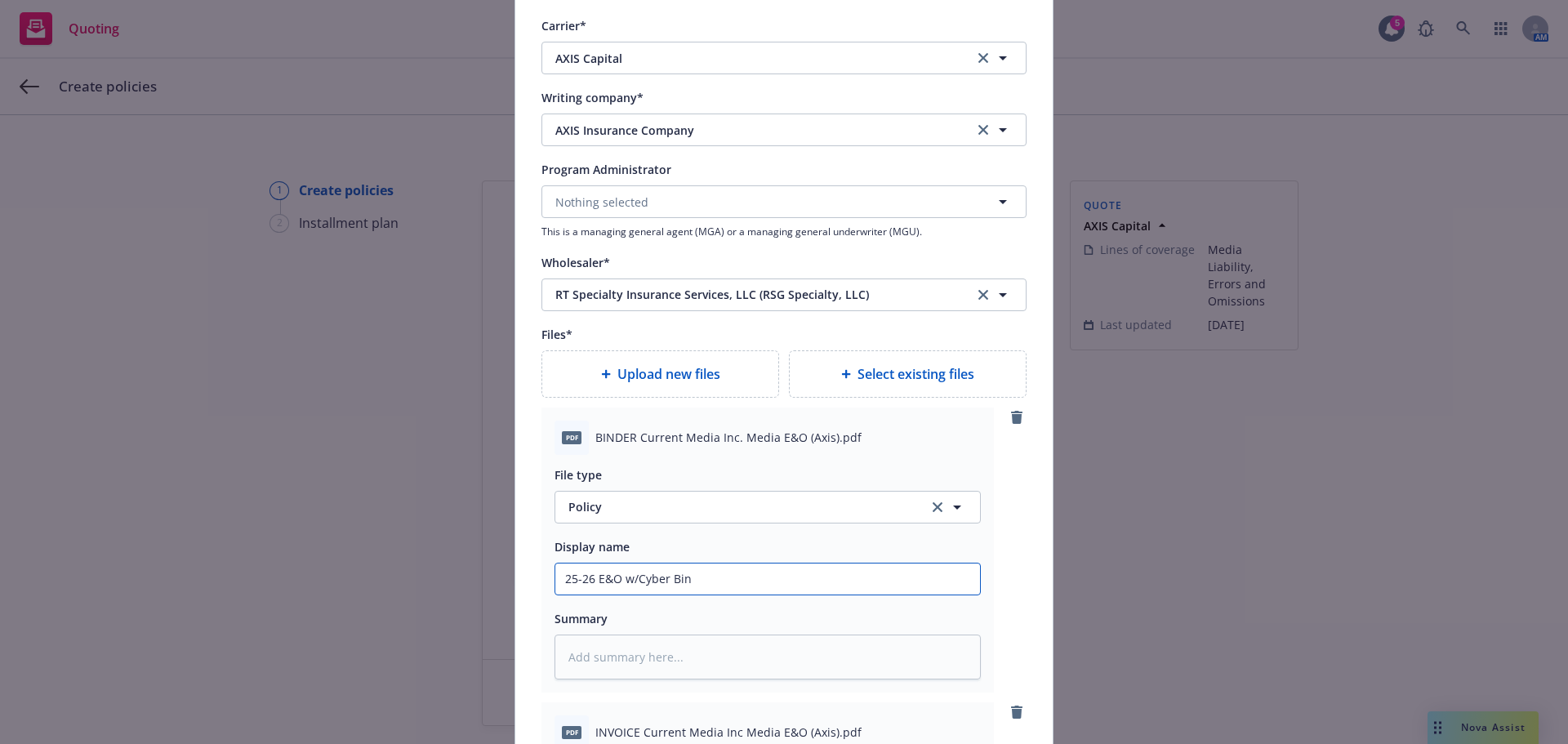
type input "25-26 E&O w/Cyber Bind"
type textarea "x"
type input "25-26 E&O w/Cyber Binde"
type textarea "x"
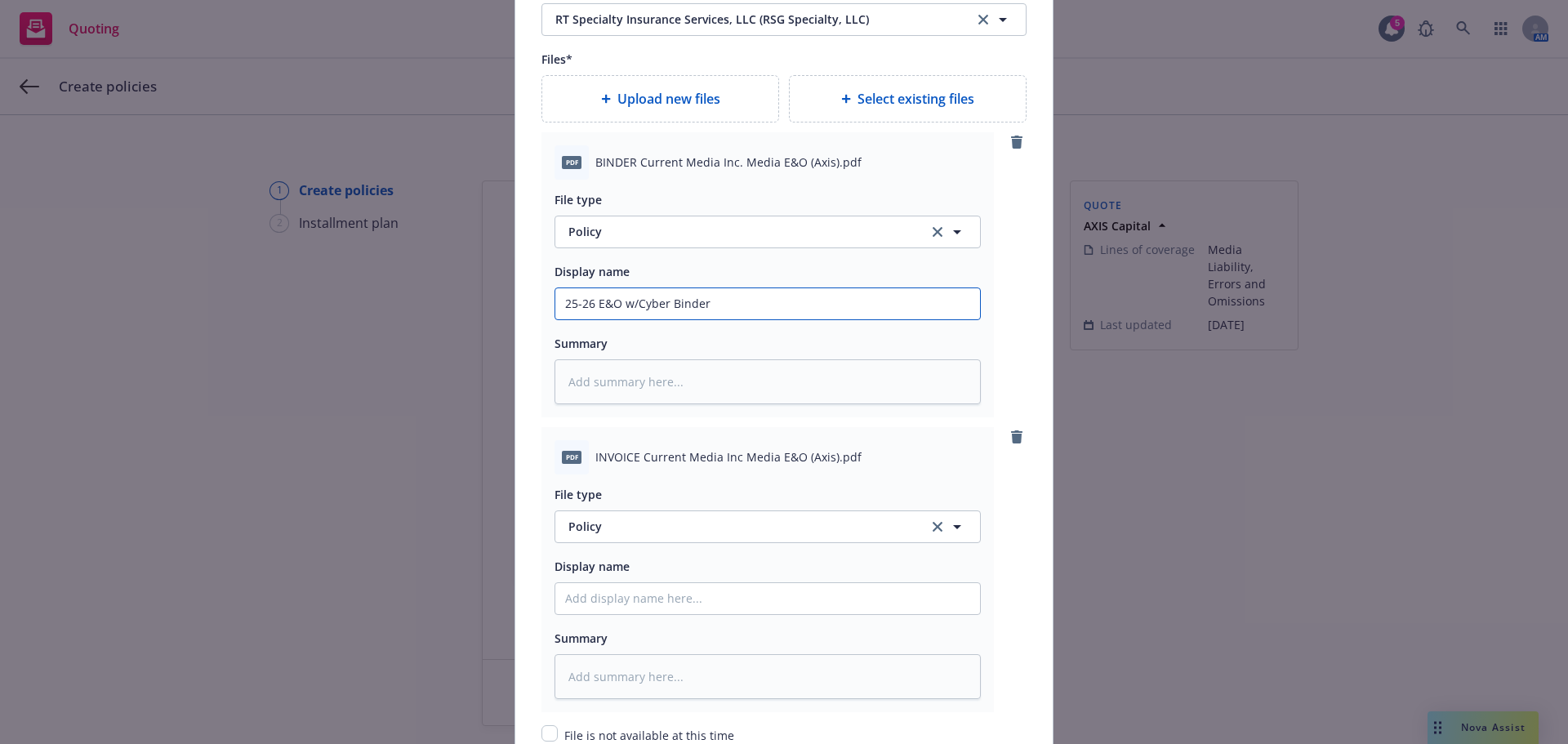
scroll to position [2007, 0]
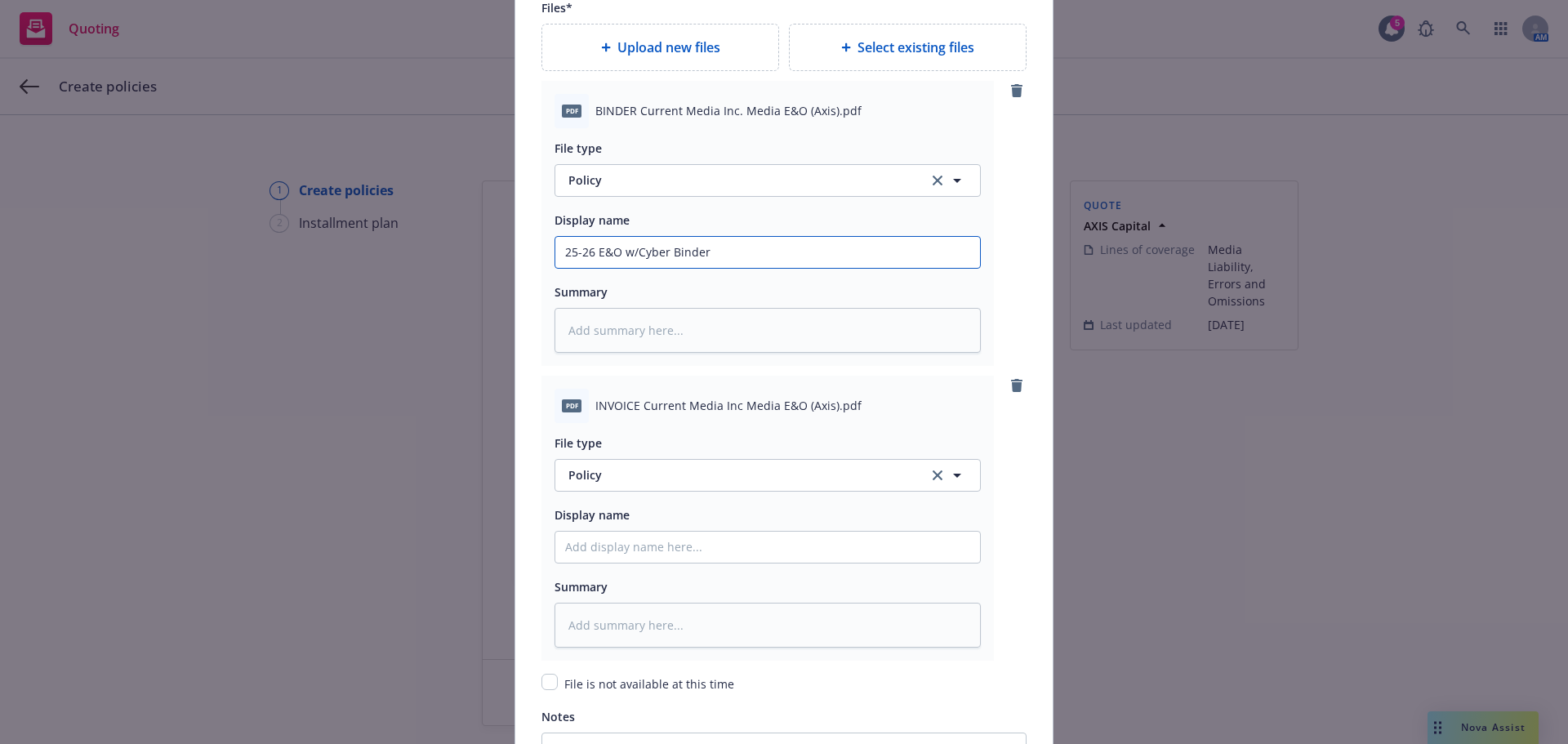
type input "25-26 E&O w/Cyber Binder"
click at [626, 462] on button "Policy" at bounding box center [767, 474] width 426 height 32
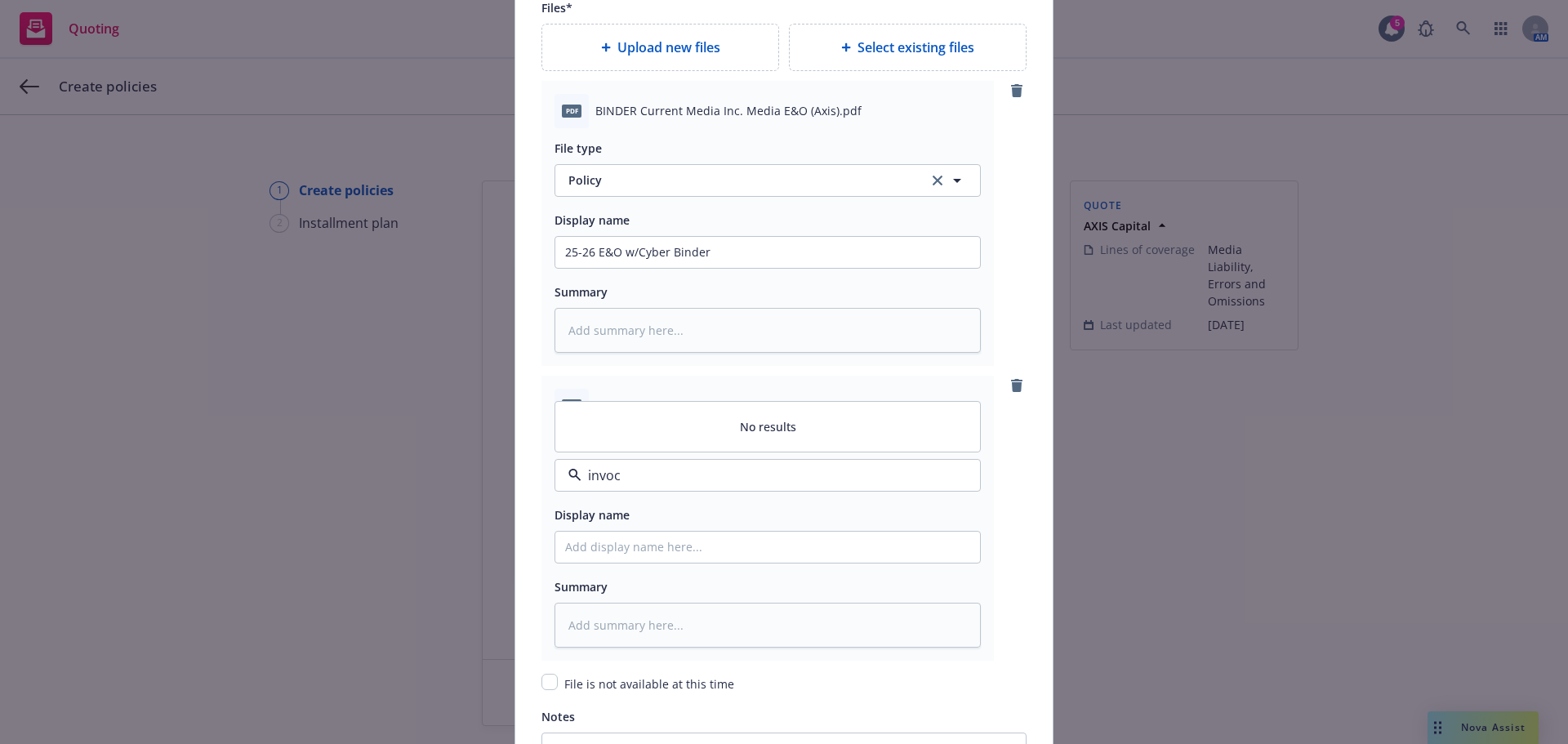
type input "invo"
click at [616, 435] on span "Invoice - Third Party" at bounding box center [628, 430] width 113 height 17
click at [608, 553] on input "Policy display name" at bounding box center [767, 547] width 425 height 31
type textarea "x"
type input "2"
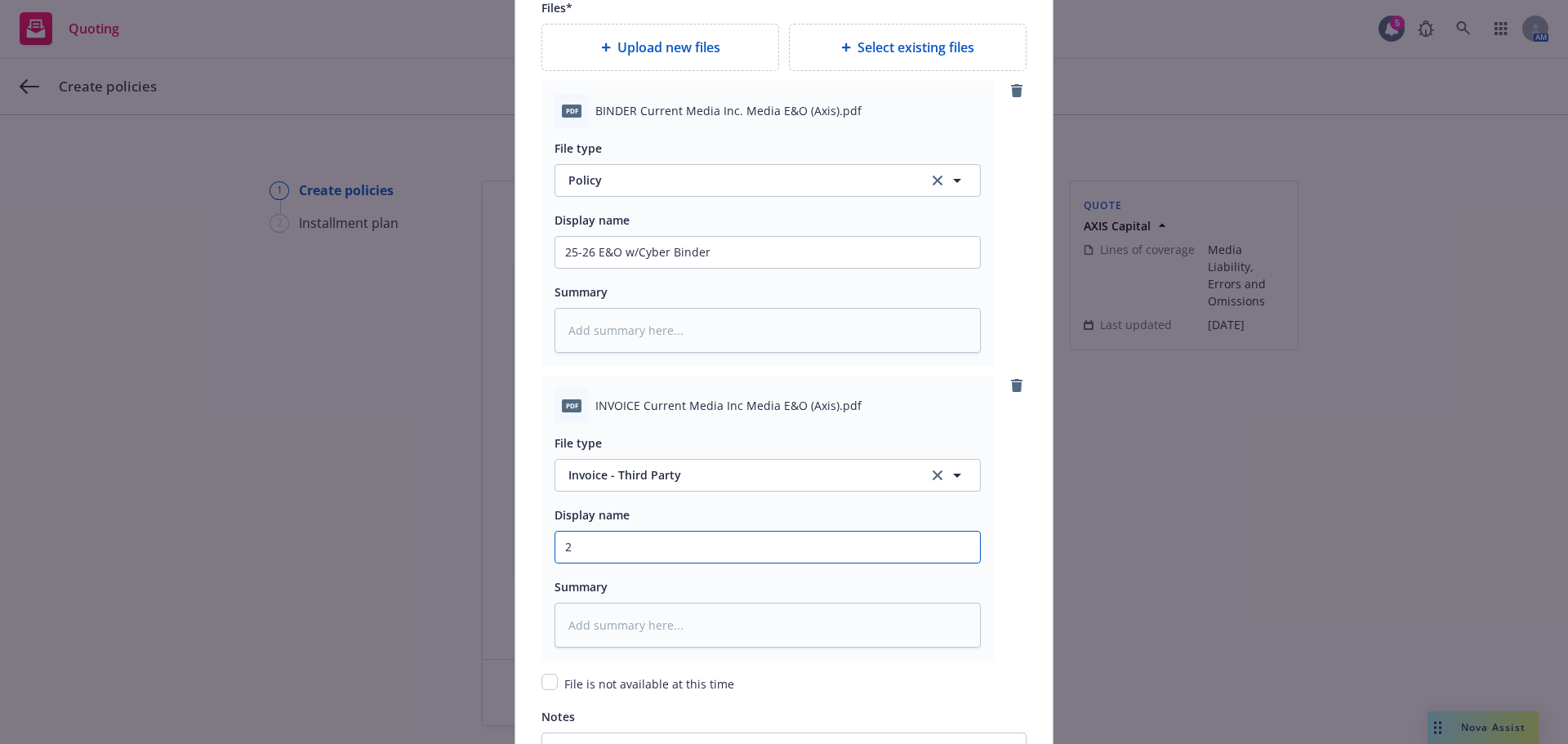
type textarea "x"
type input "25"
type textarea "x"
type input "25-"
type textarea "x"
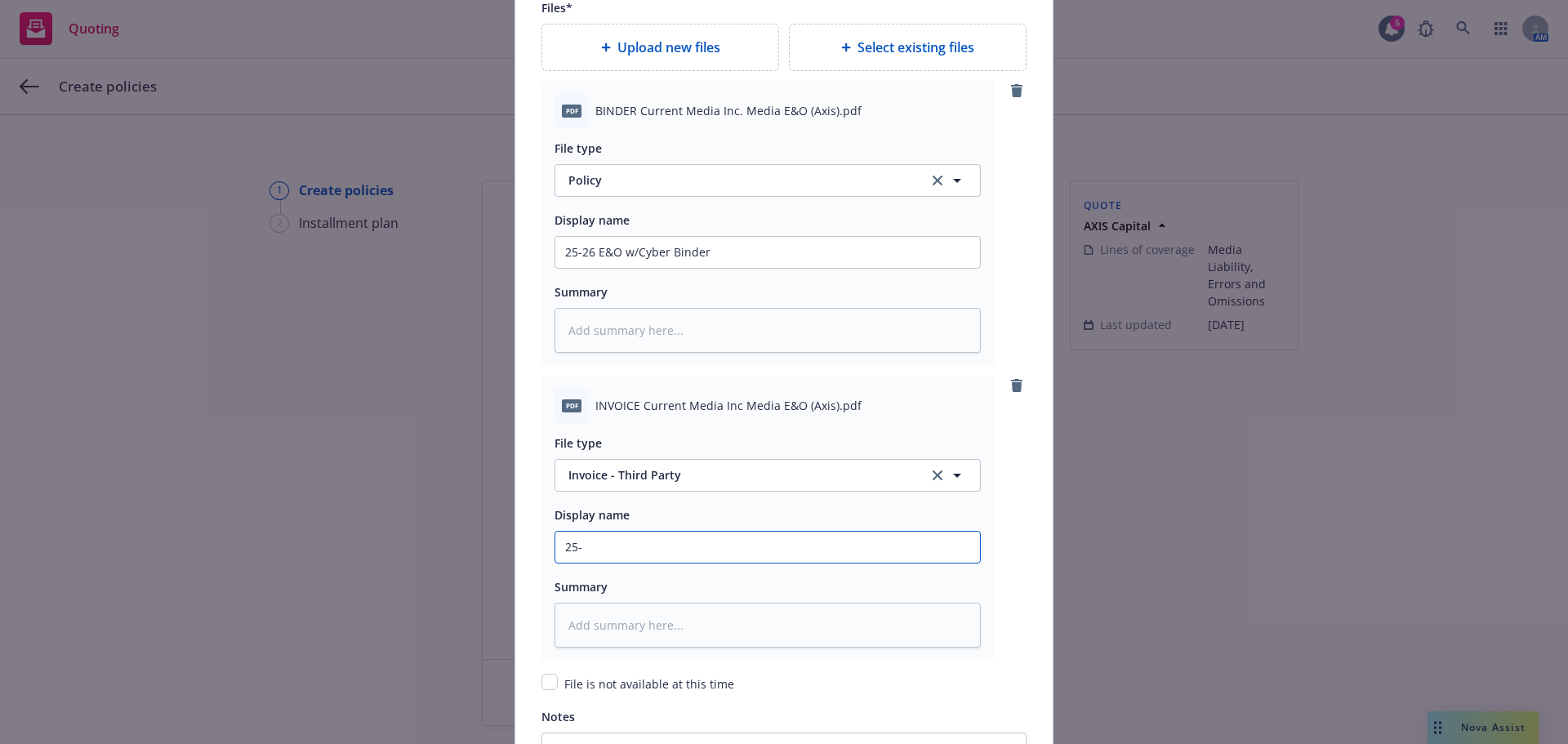
type input "25-2"
type textarea "x"
type input "25-26"
type textarea "x"
type input "25-26"
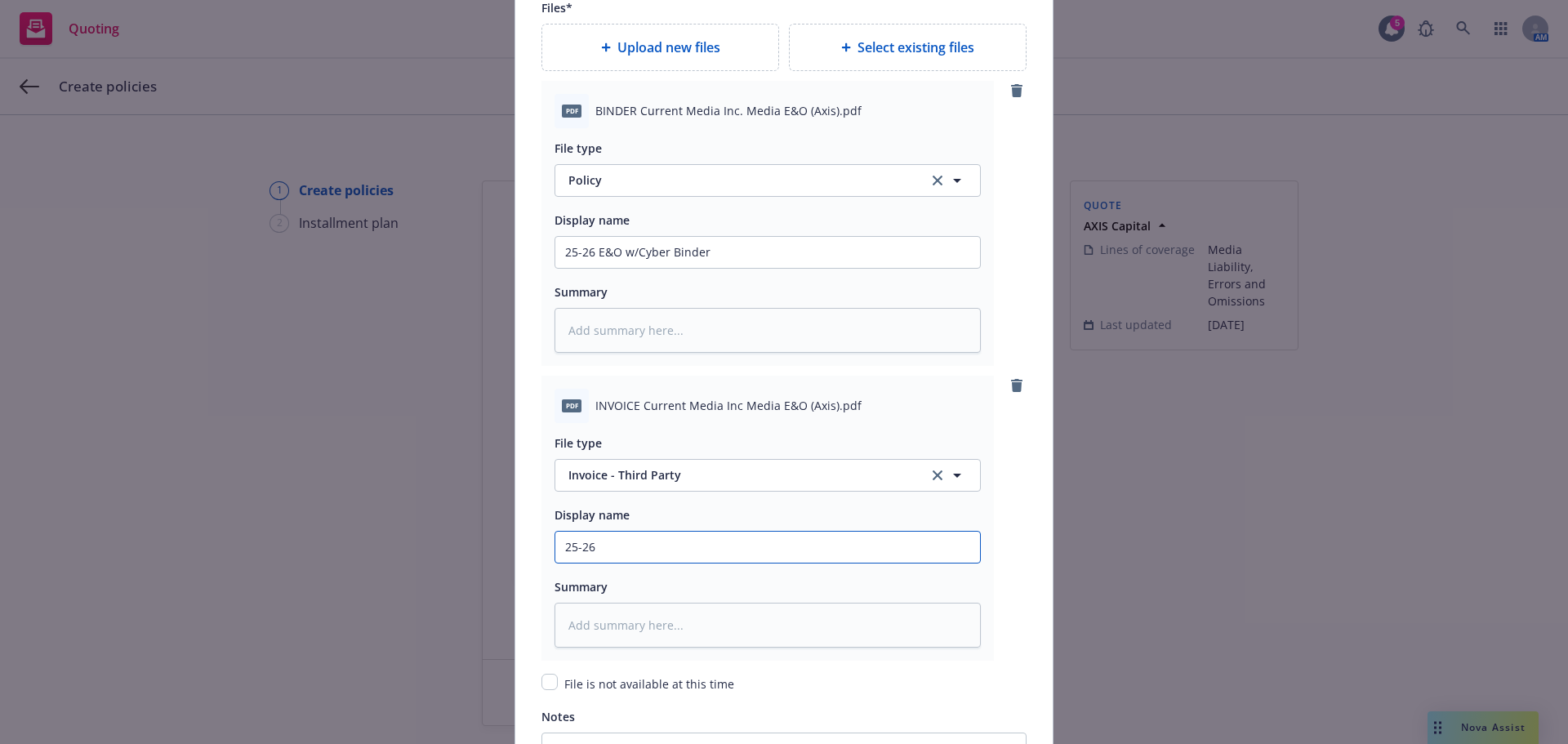
type textarea "x"
type input "25-26 E"
type textarea "x"
type input "25-26 E&"
type textarea "x"
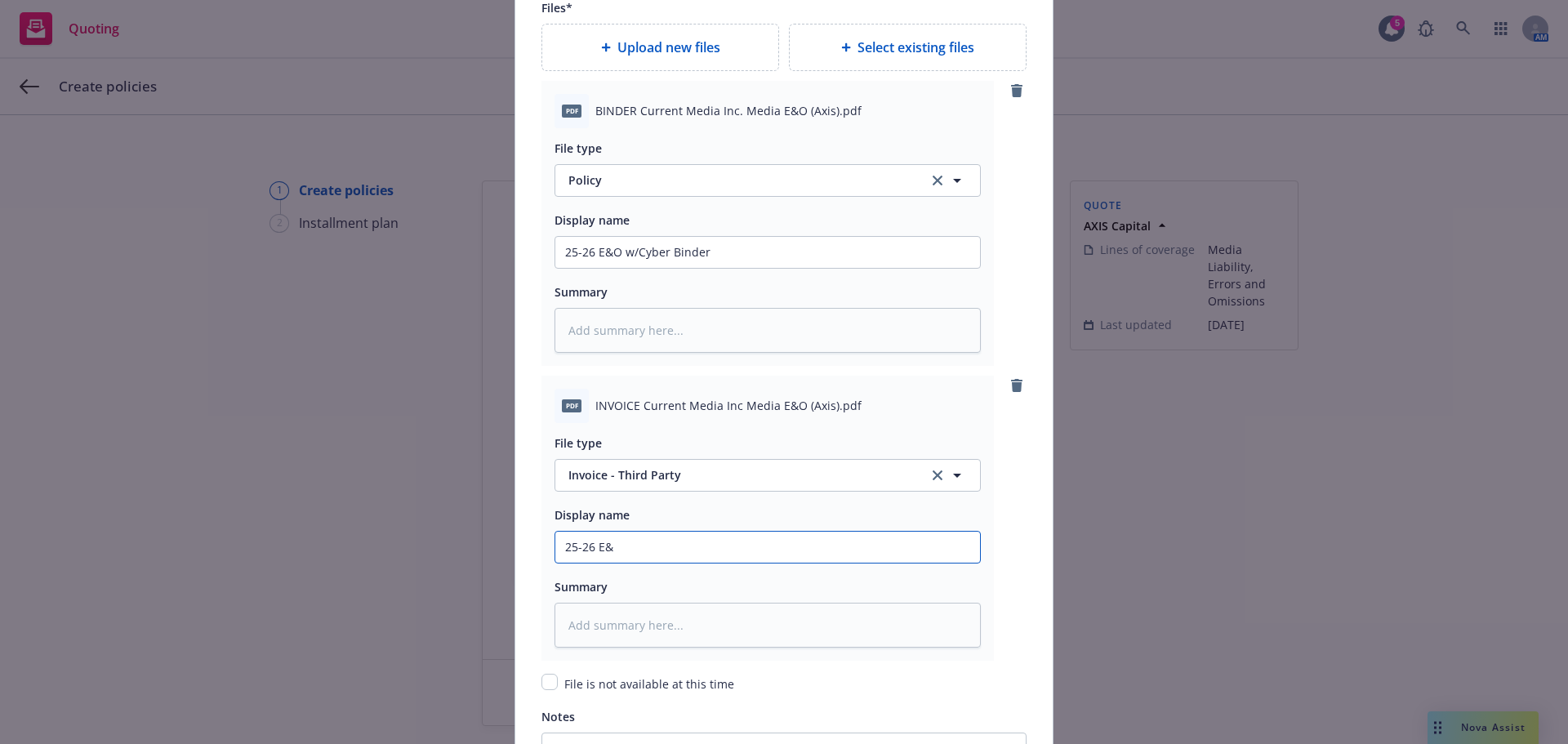
type input "25-26 E&O"
type textarea "x"
type input "25-26 E&O"
type textarea "x"
type input "25-26 E&O t"
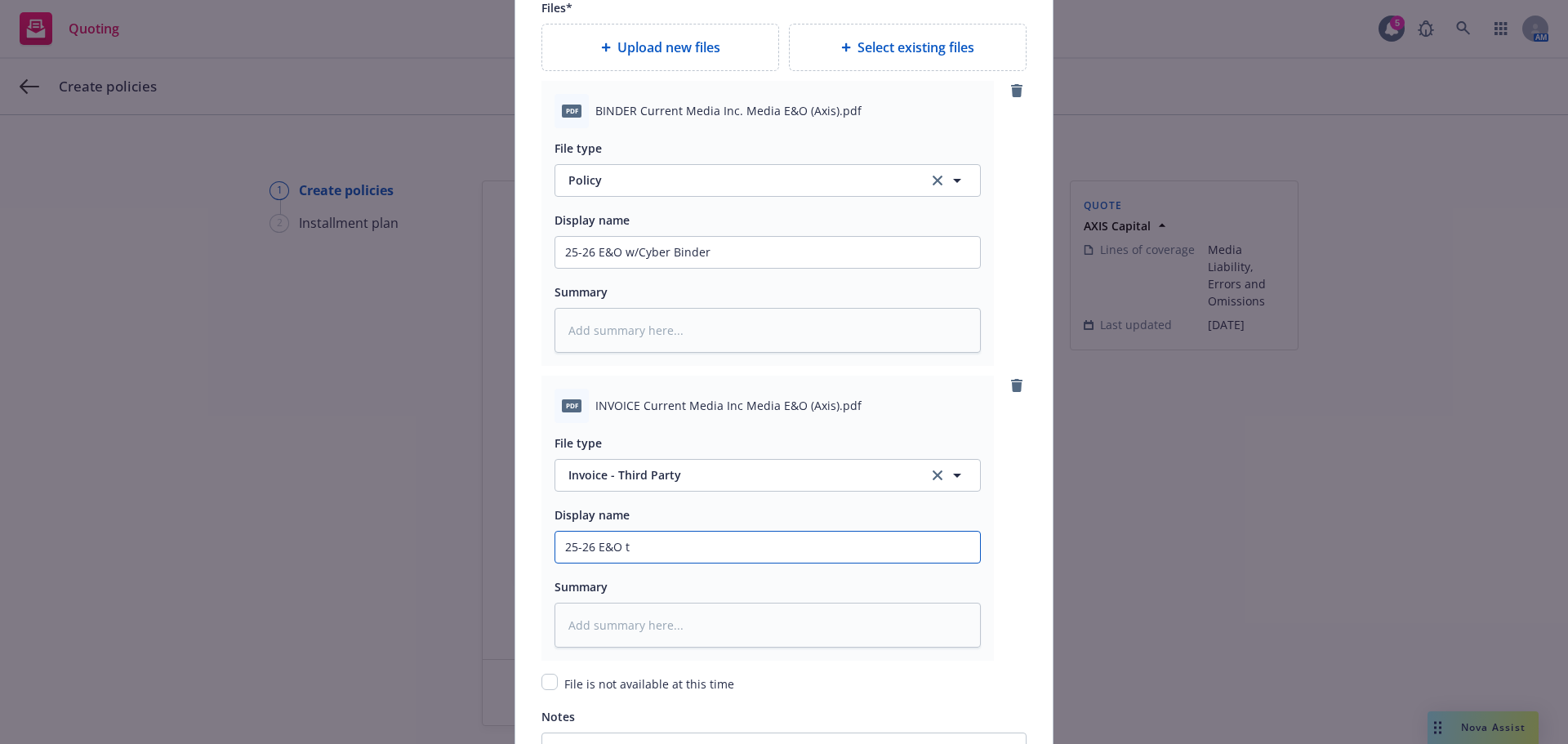
type textarea "x"
type input "25-26 E&O th"
type textarea "x"
type input "25-26 E&O thi"
type textarea "x"
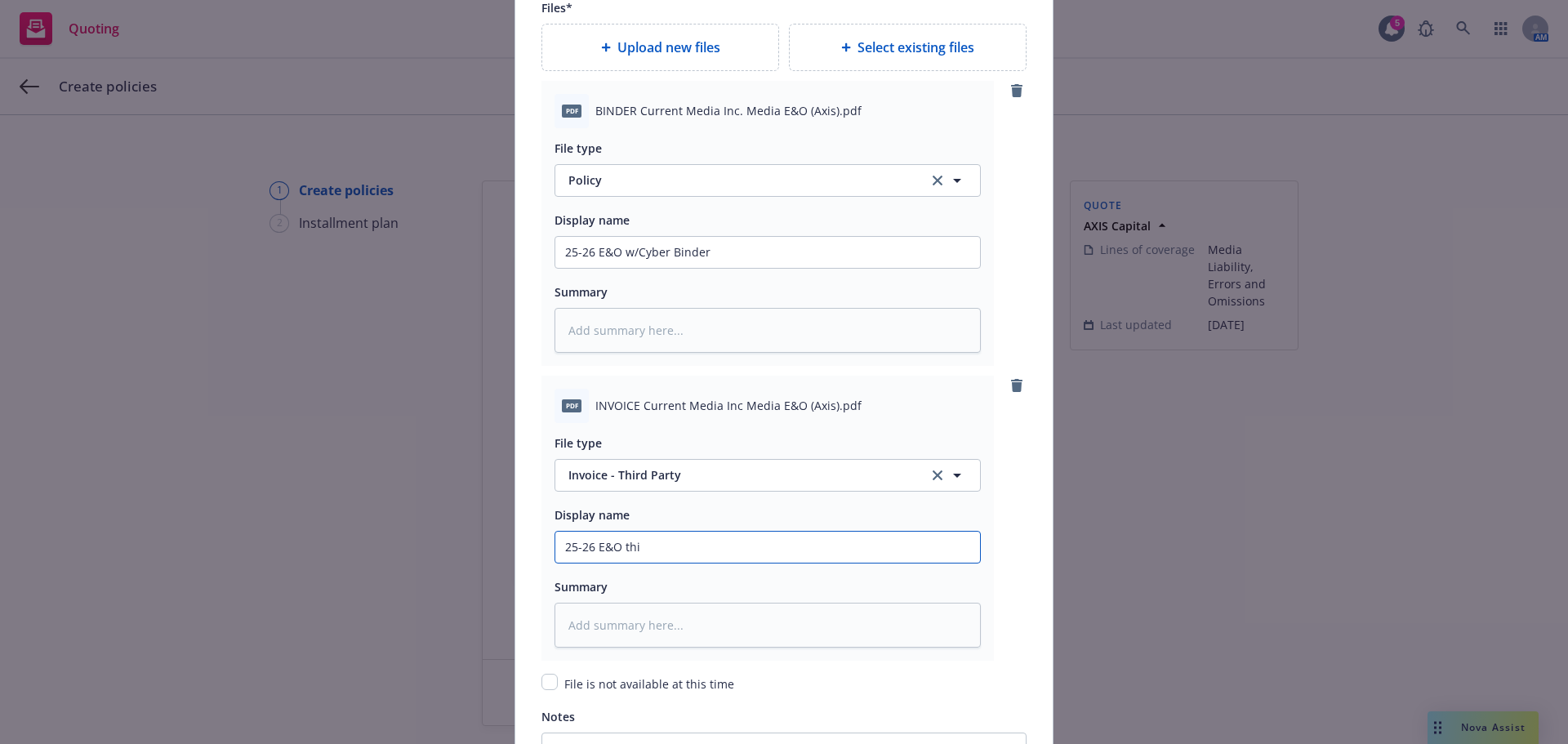
type input "25-26 E&O thir"
type textarea "x"
type input "25-26 E&O third"
type textarea "x"
type input "25-26 E&O third"
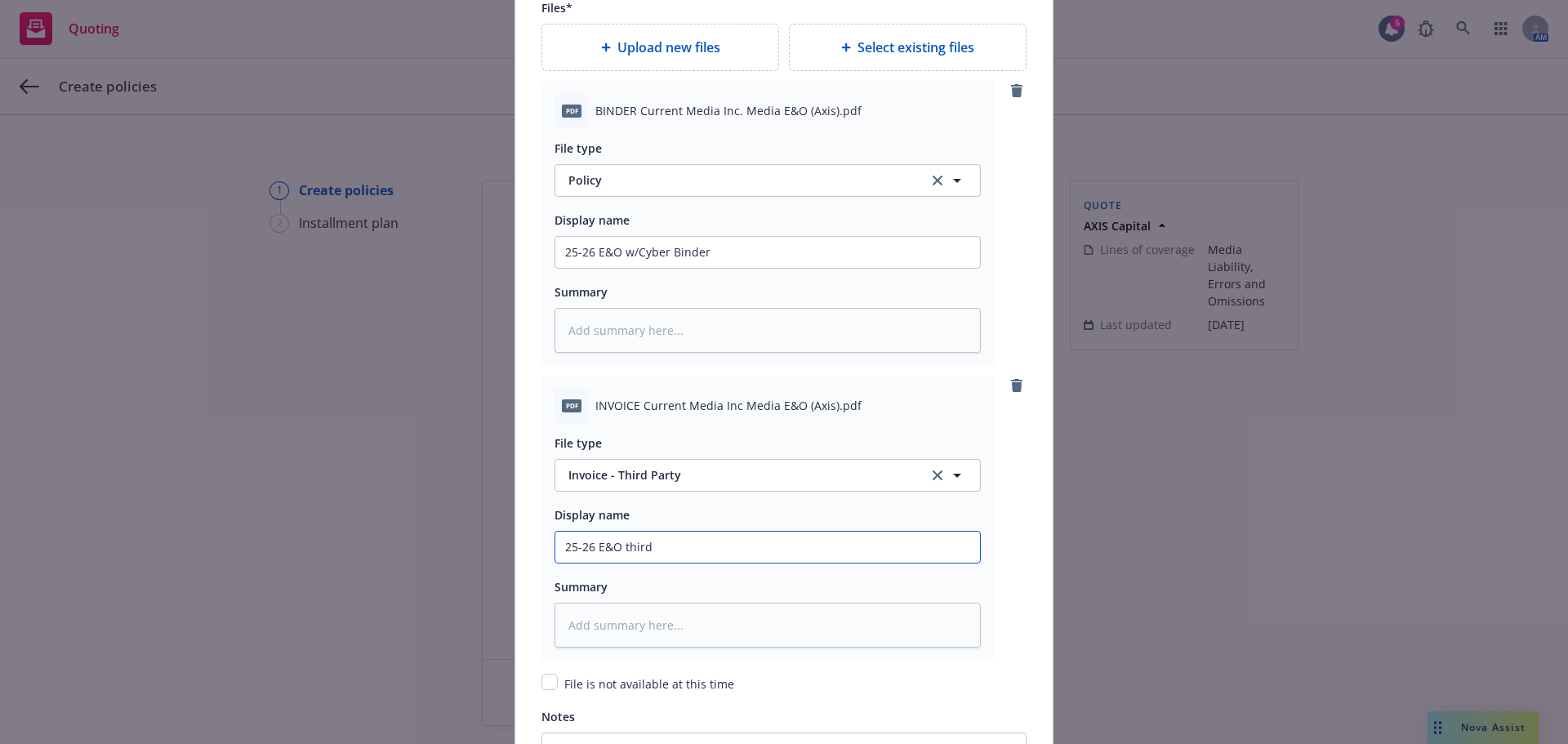
type textarea "x"
type input "25-26 E&O third p"
type textarea "x"
type input "25-26 E&O third pa"
type textarea "x"
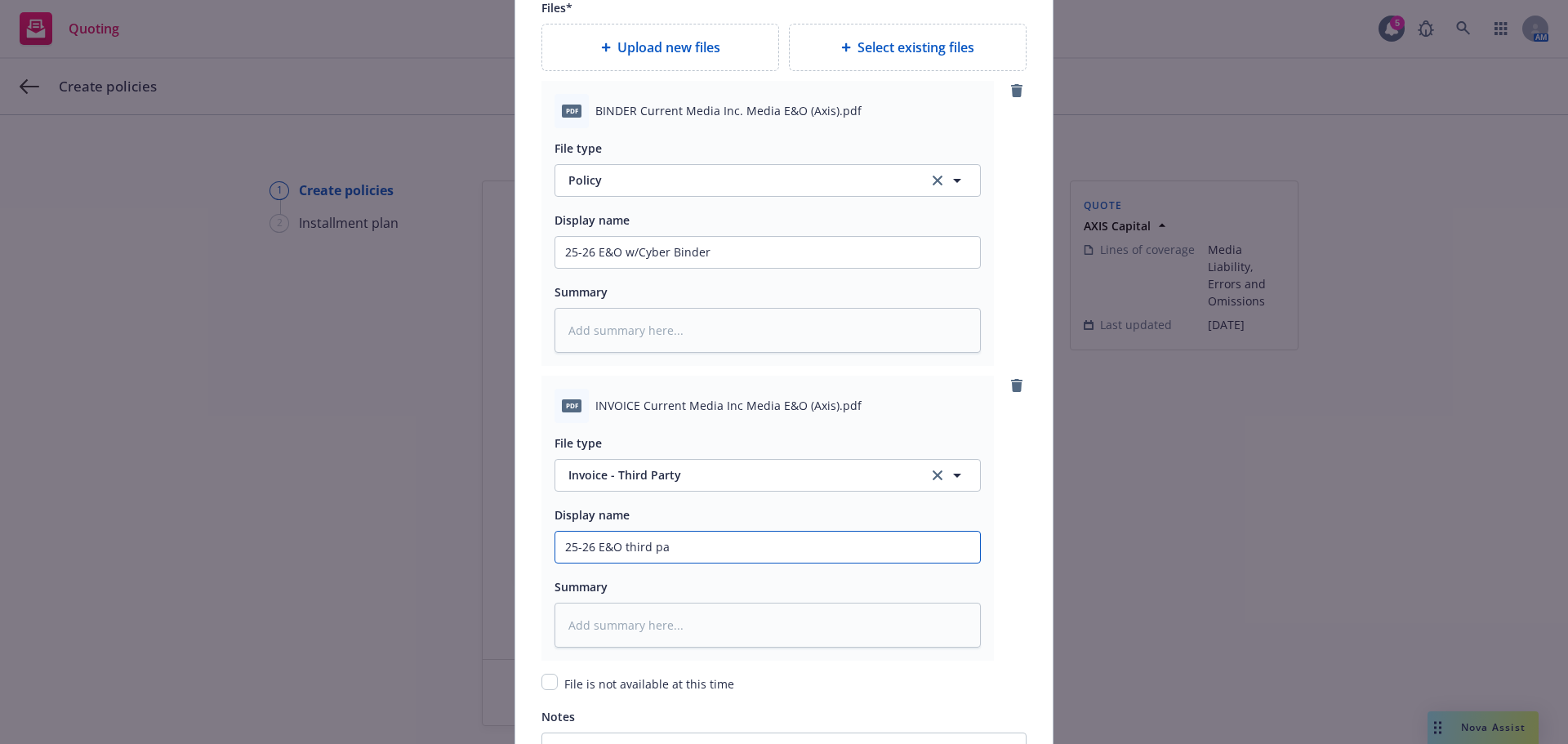
type input "25-26 E&O third par"
type textarea "x"
type input "25-26 E&O third part"
type textarea "x"
type input "25-26 E&O third party"
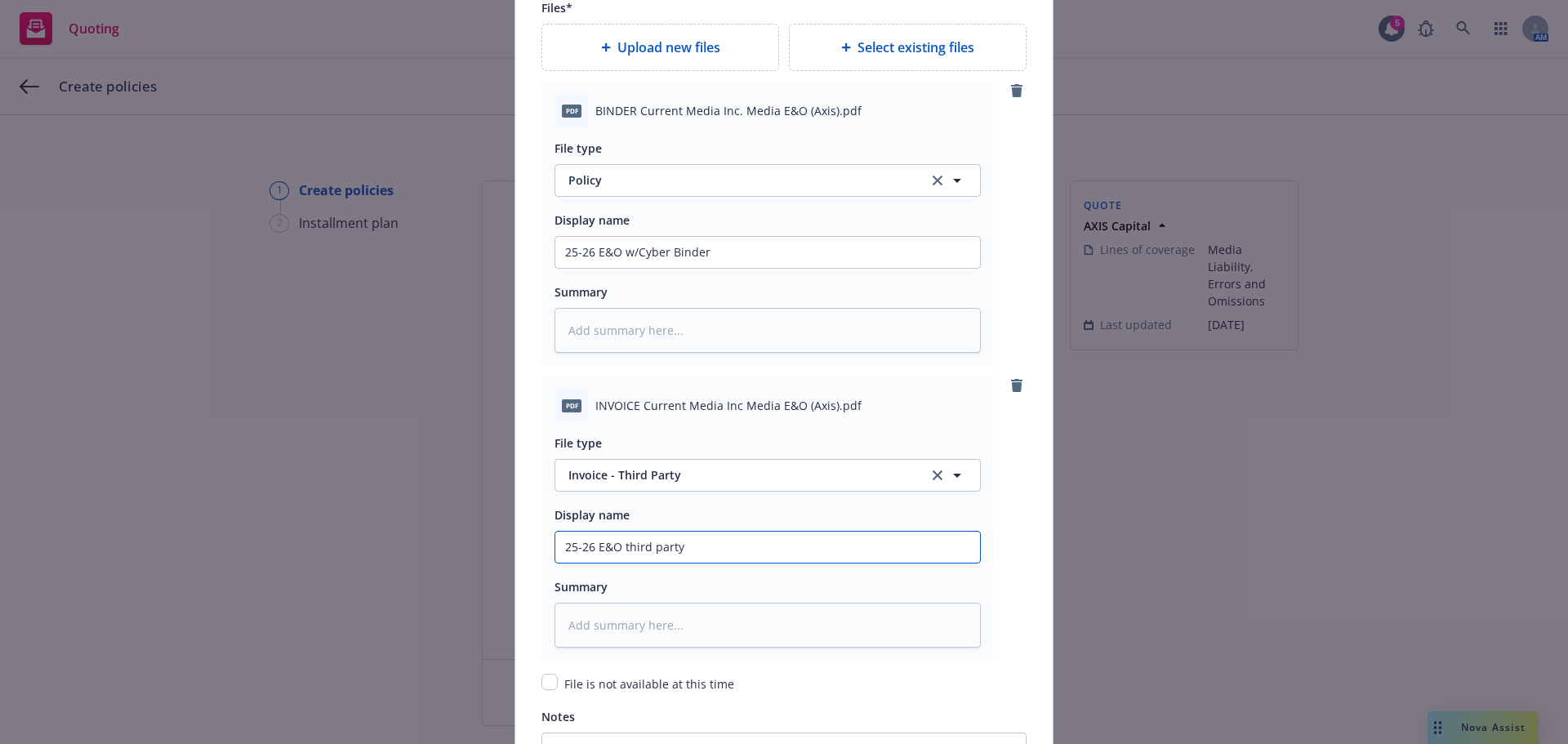
type textarea "x"
type input "25-26 E&O third party"
type textarea "x"
type input "25-26 E&O third party i"
type textarea "x"
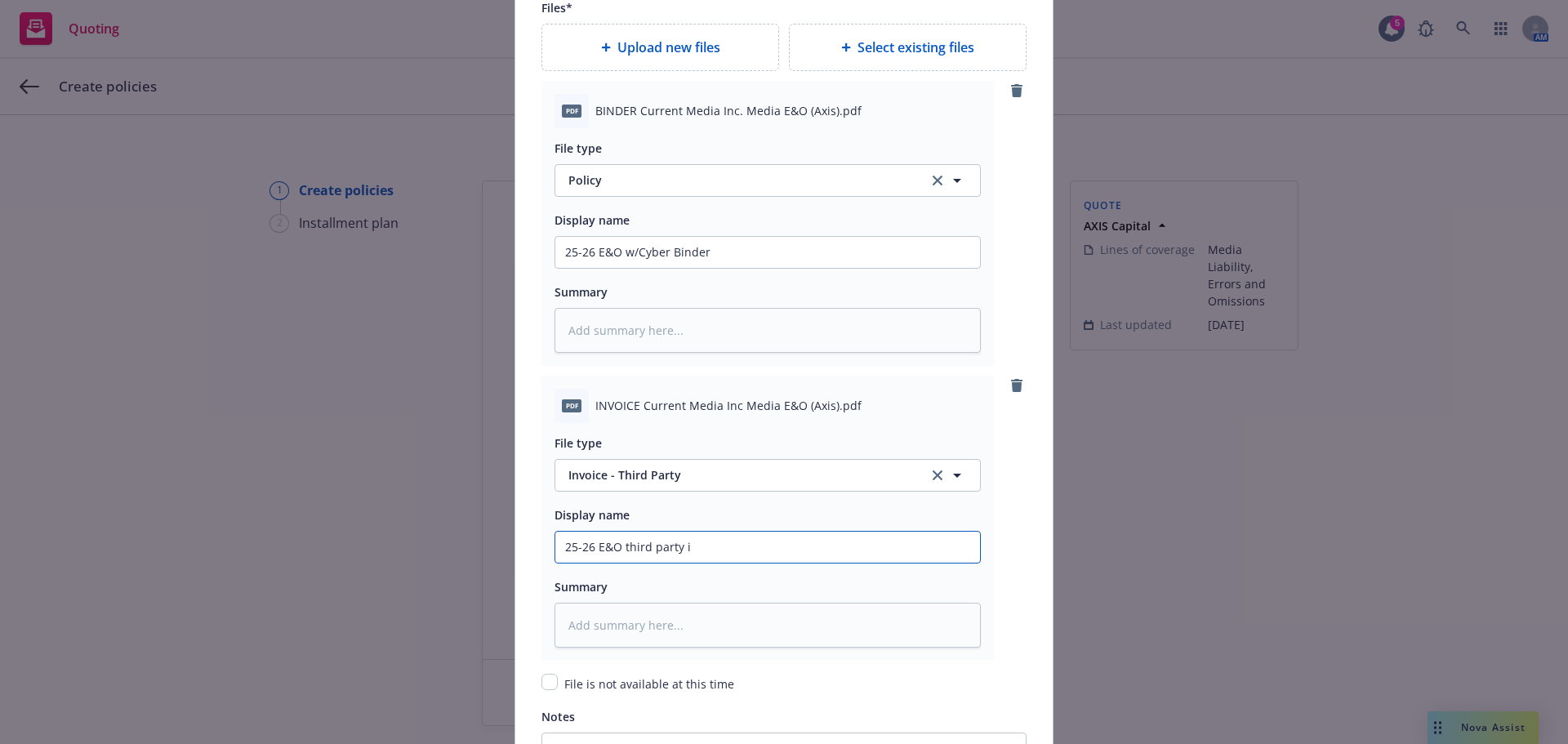
type input "25-26 E&O third party in"
type textarea "x"
type input "25-26 E&O third party inv"
type textarea "x"
type input "25-26 E&O third party invo"
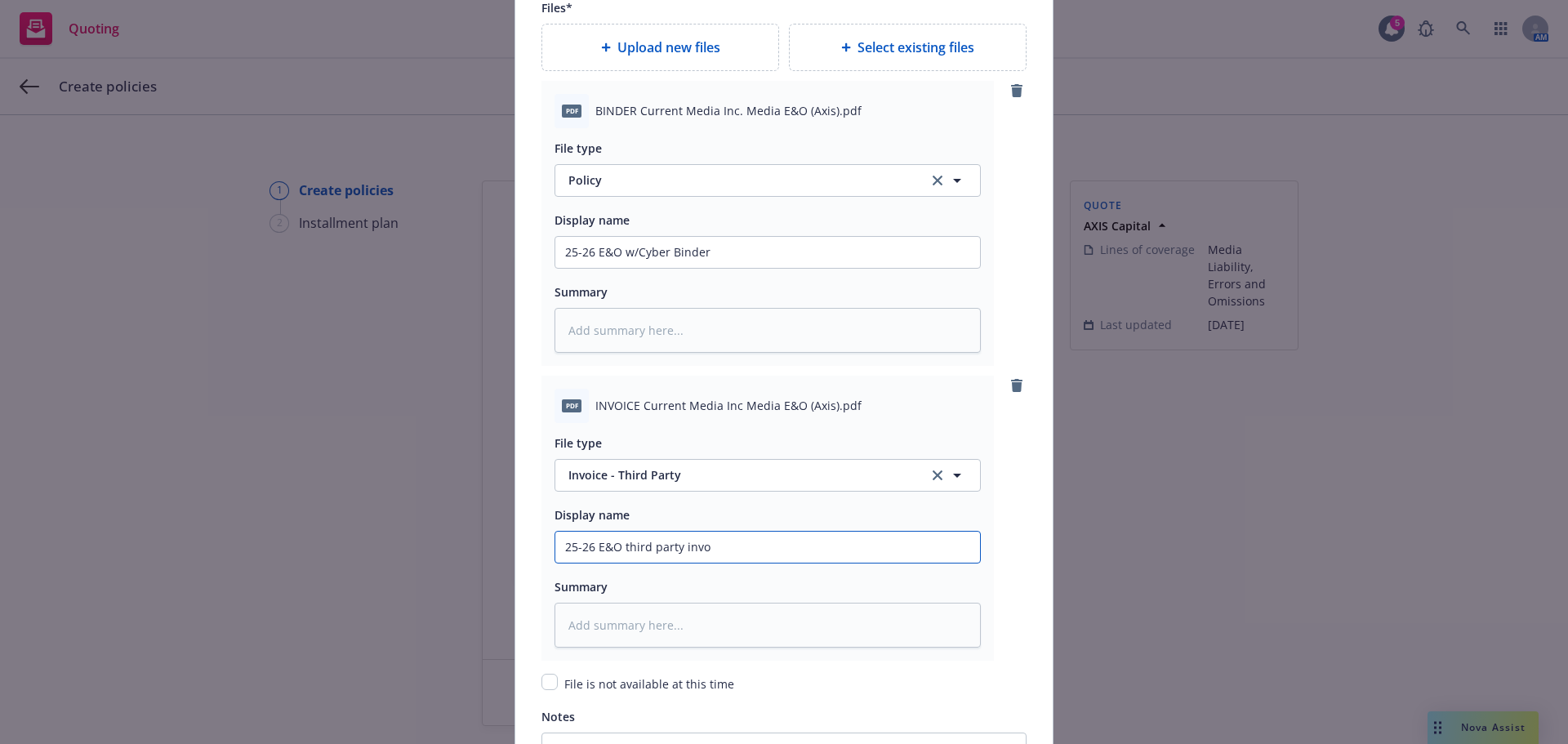
type textarea "x"
type input "25-26 E&O third party invoi"
type textarea "x"
type input "25-26 E&O third party invoic"
type textarea "x"
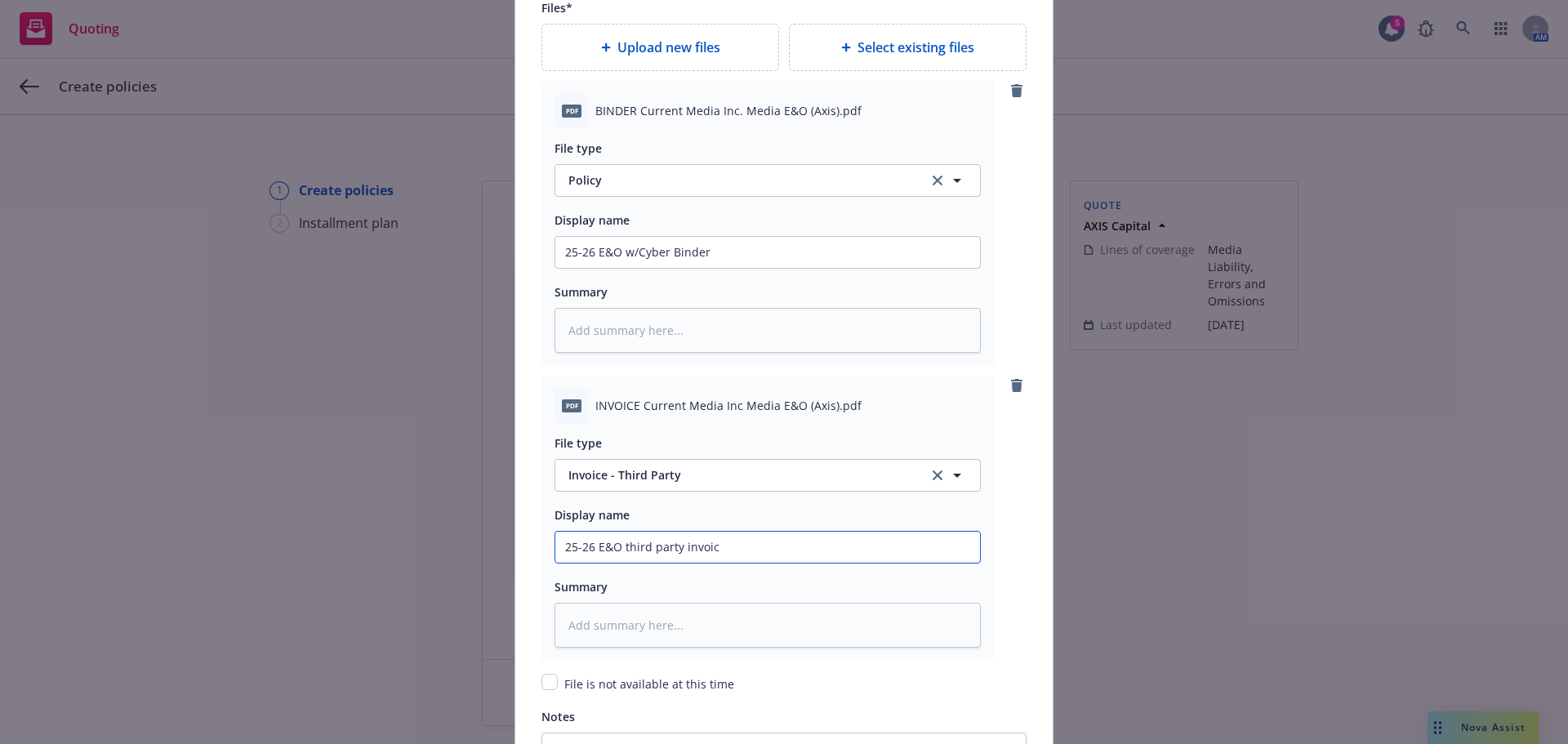
type input "25-26 E&O third party invoice"
type textarea "x"
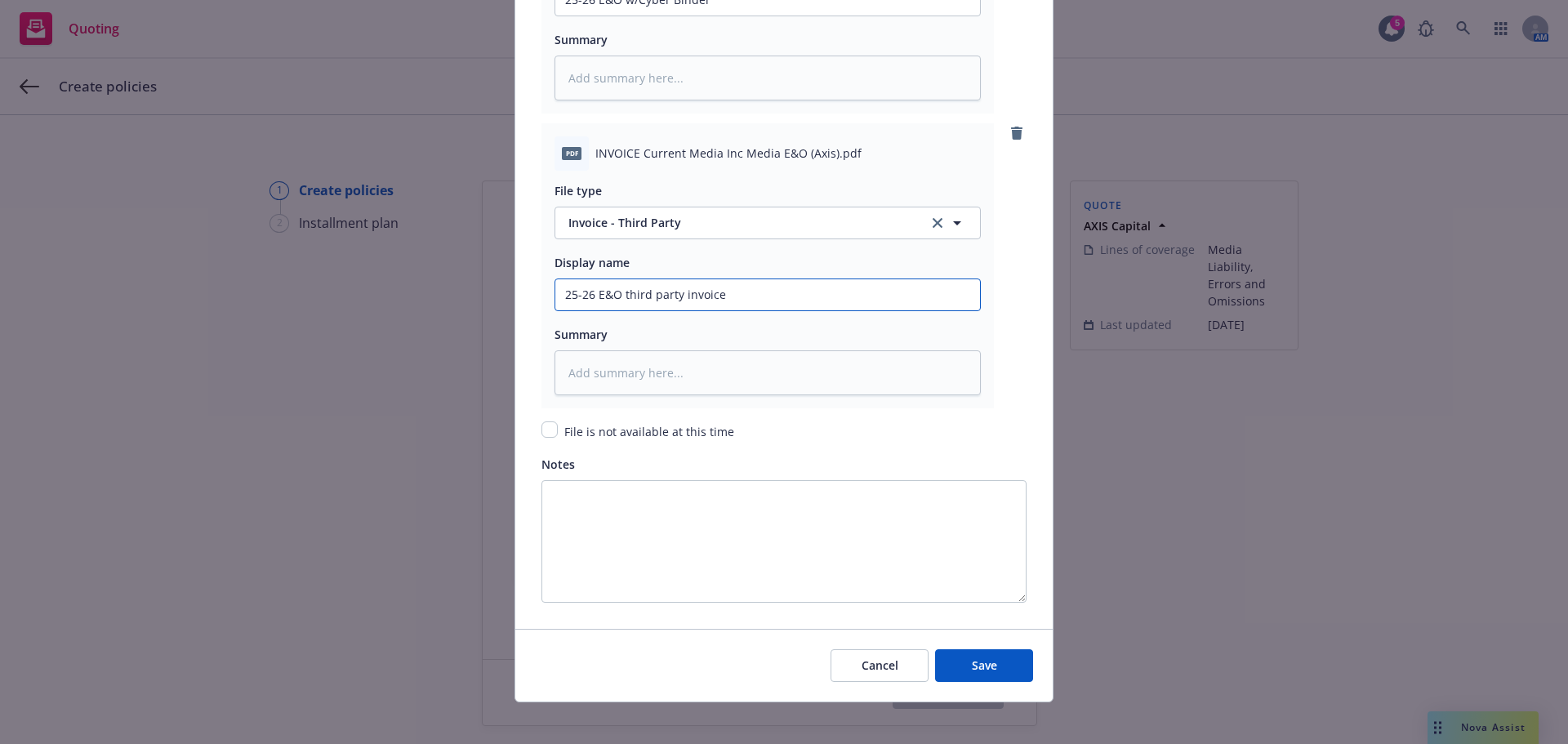
scroll to position [2270, 0]
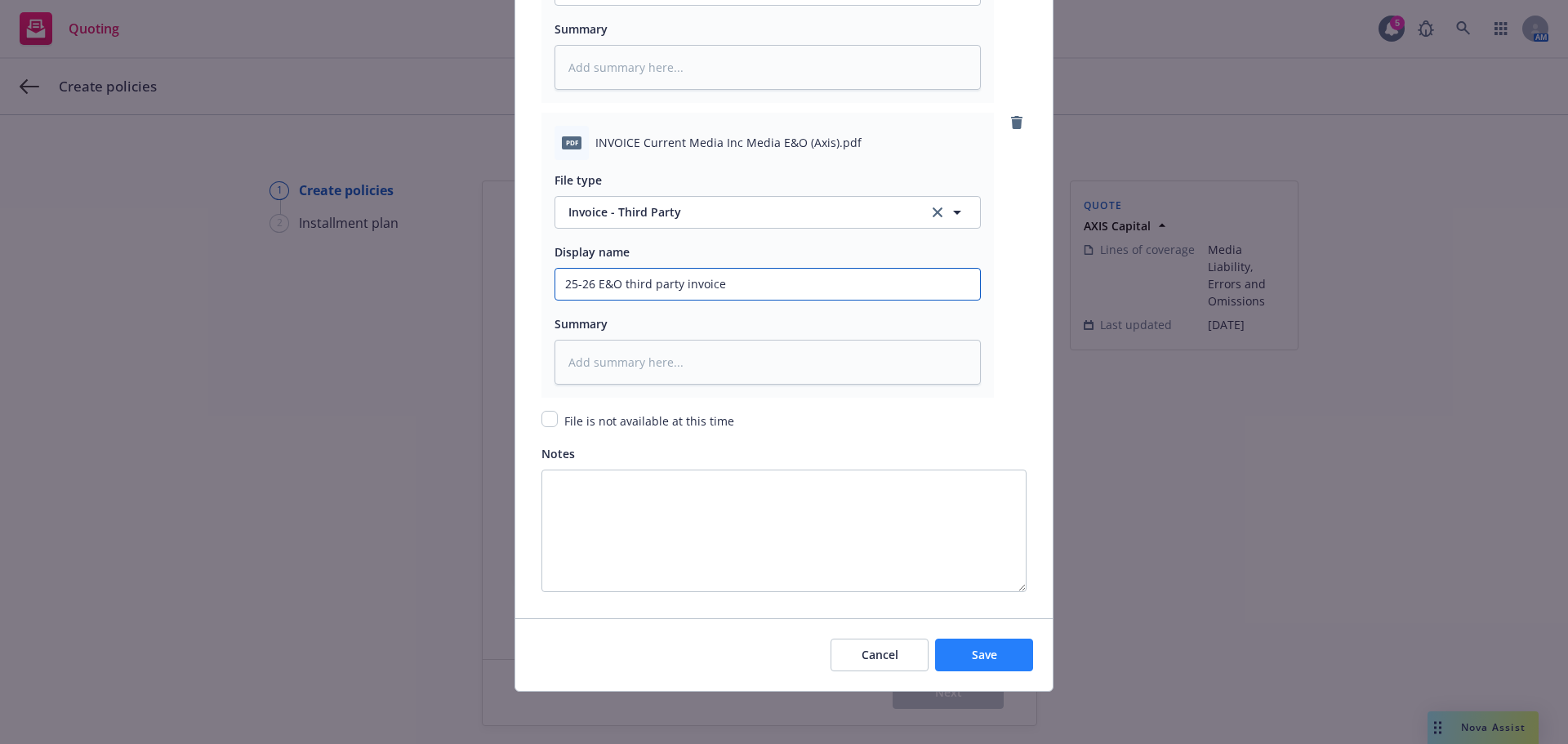
type input "25-26 E&O third party invoice"
click at [991, 657] on button "Save" at bounding box center [984, 654] width 98 height 32
type textarea "x"
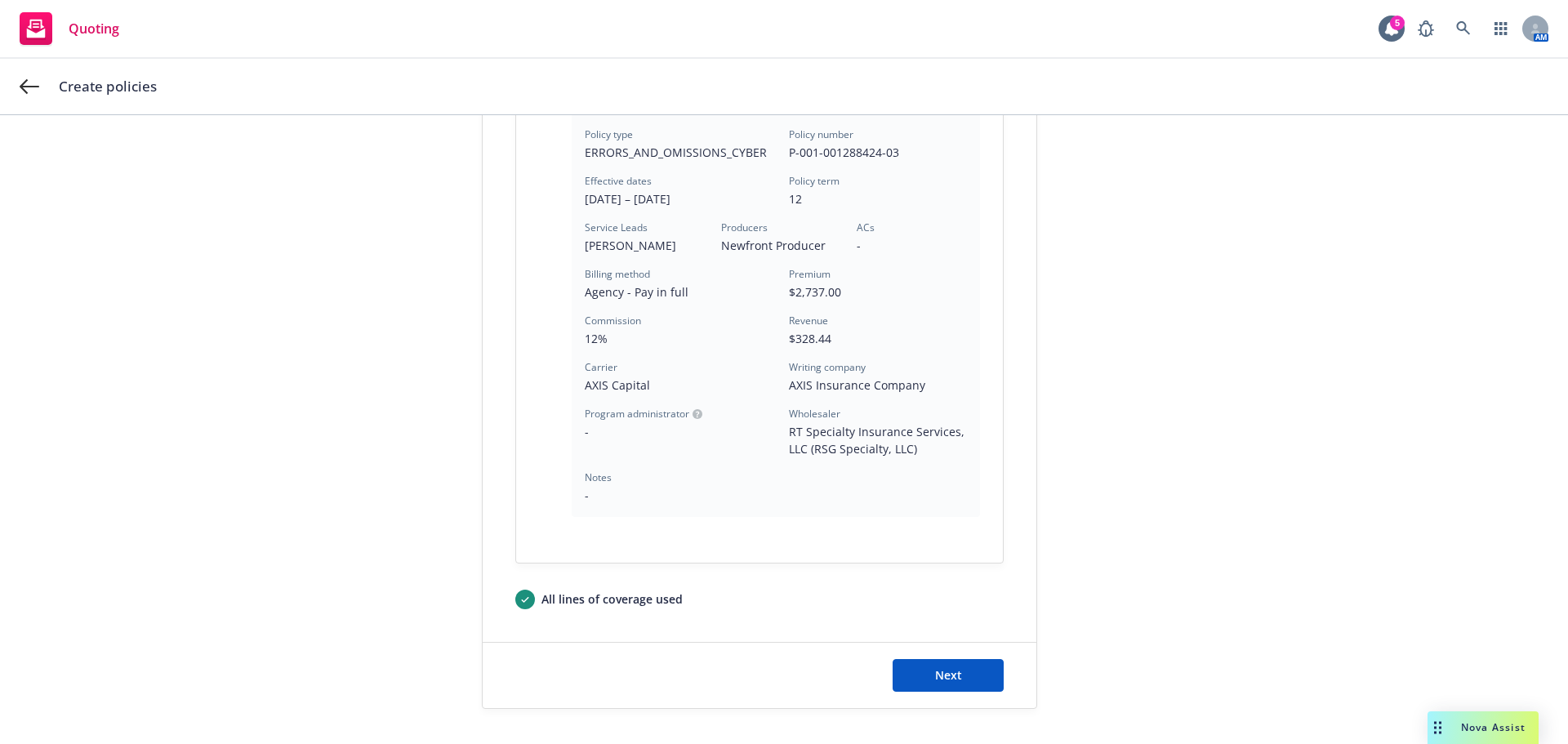
scroll to position [490, 0]
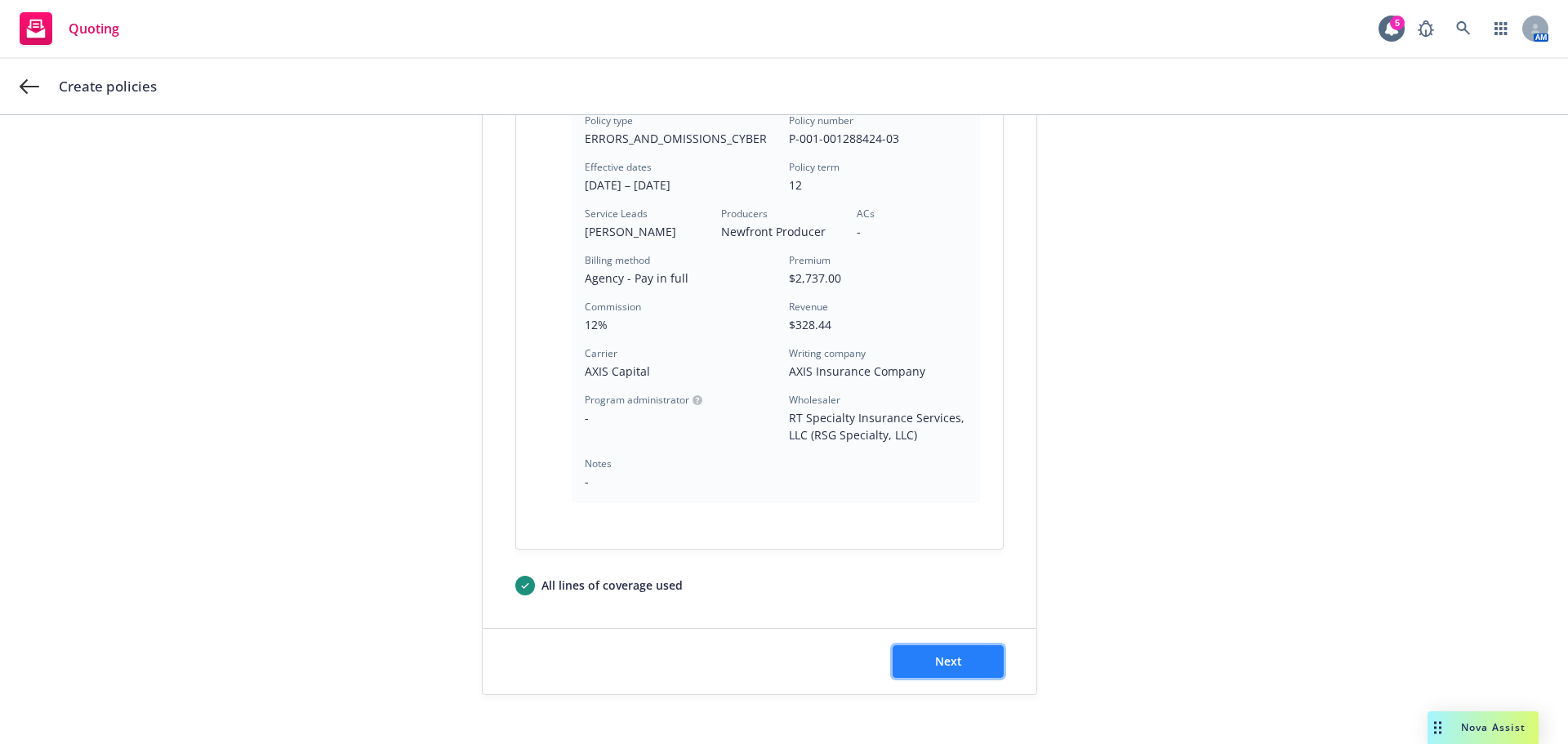
click at [947, 671] on button "Next" at bounding box center [948, 661] width 111 height 32
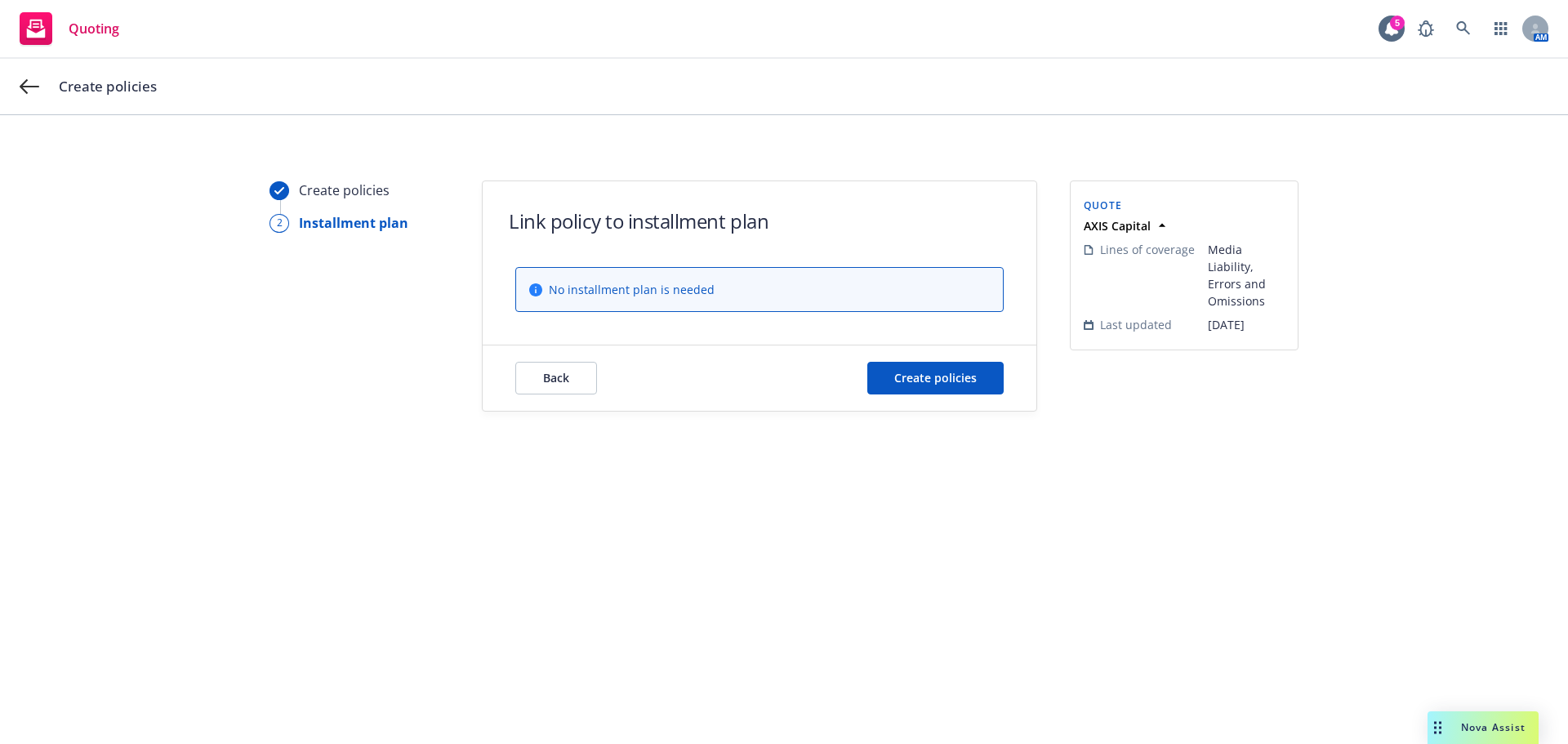
scroll to position [0, 0]
click at [914, 375] on span "Create policies" at bounding box center [935, 377] width 82 height 16
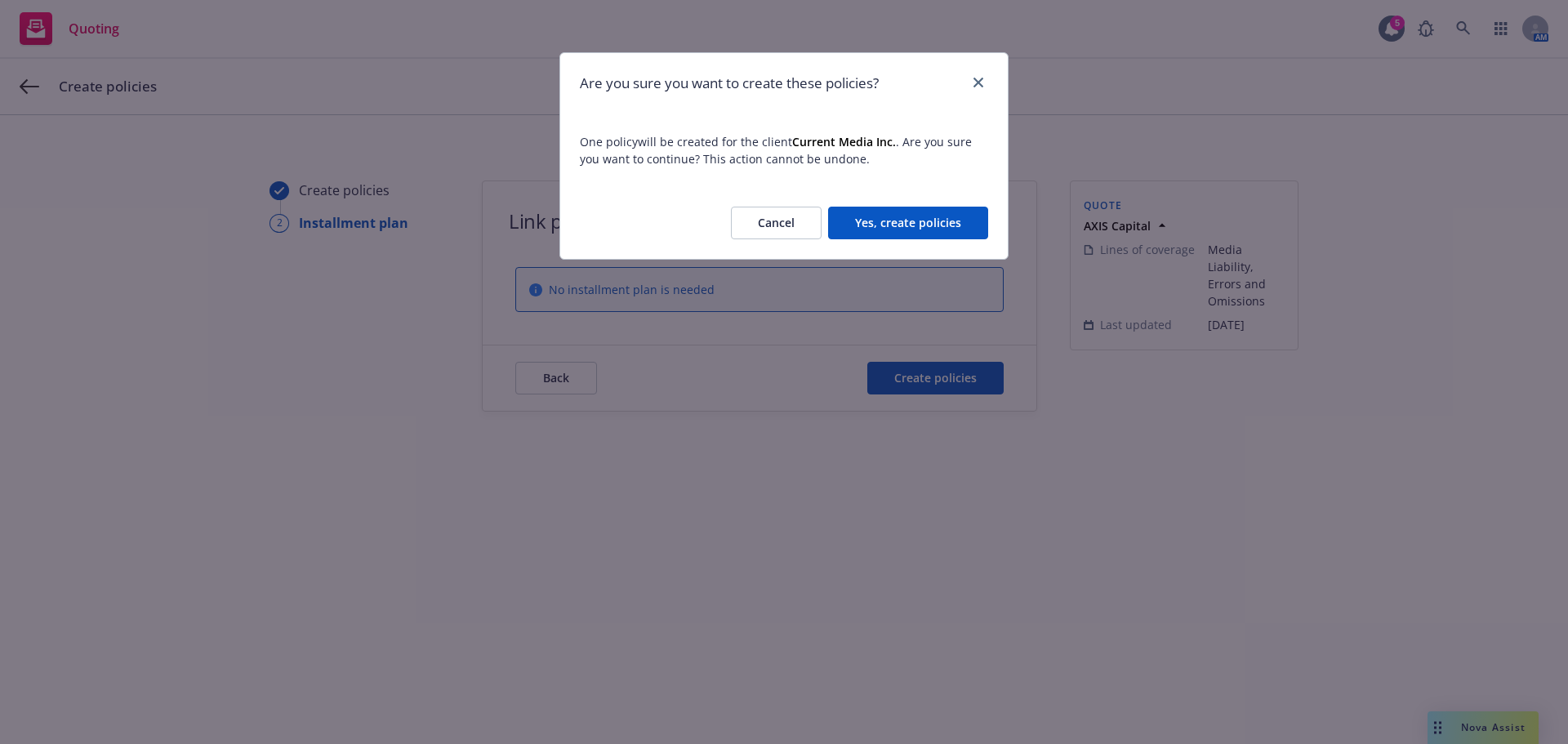
click at [930, 225] on button "Yes, create policies" at bounding box center [908, 222] width 160 height 32
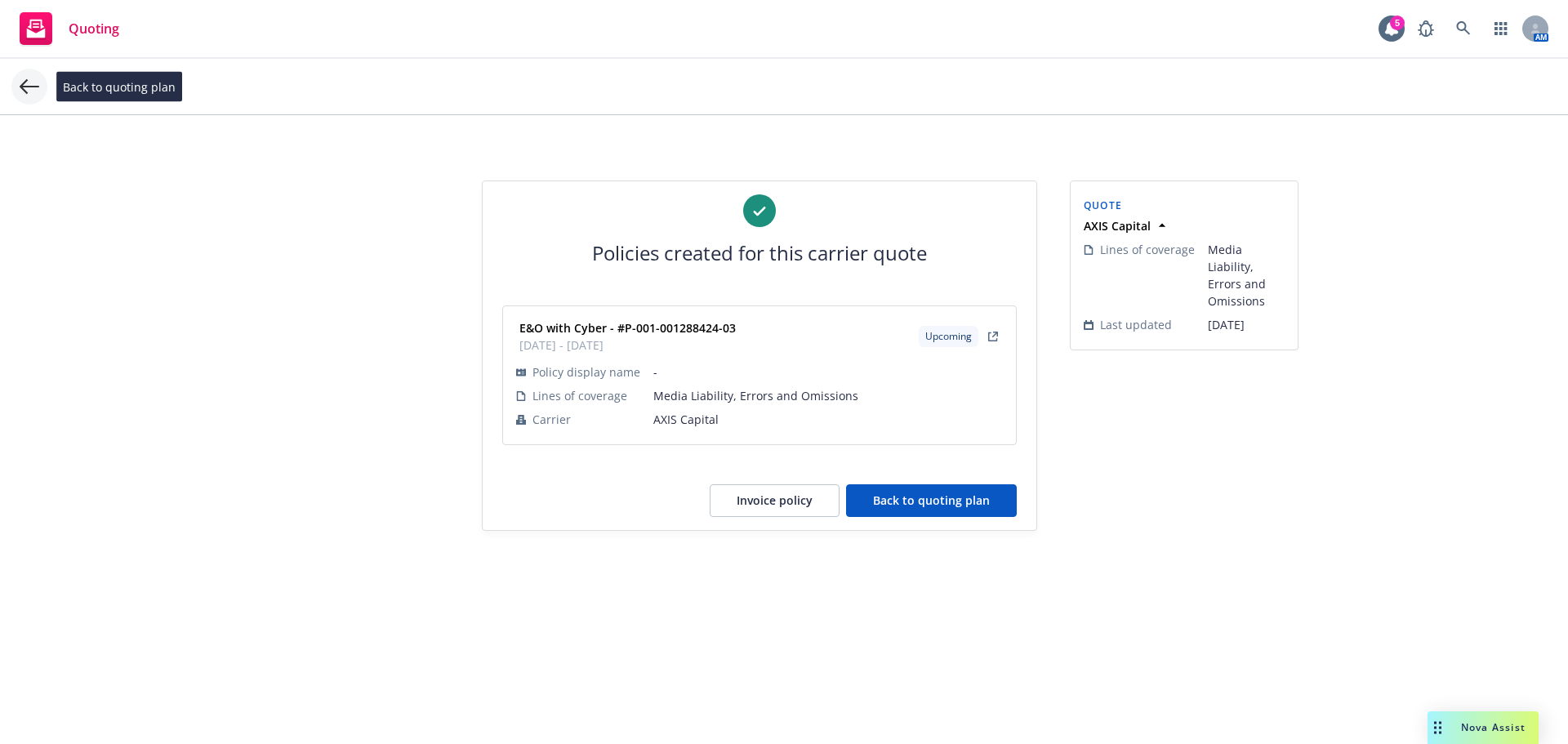
click at [36, 90] on icon at bounding box center [30, 87] width 20 height 20
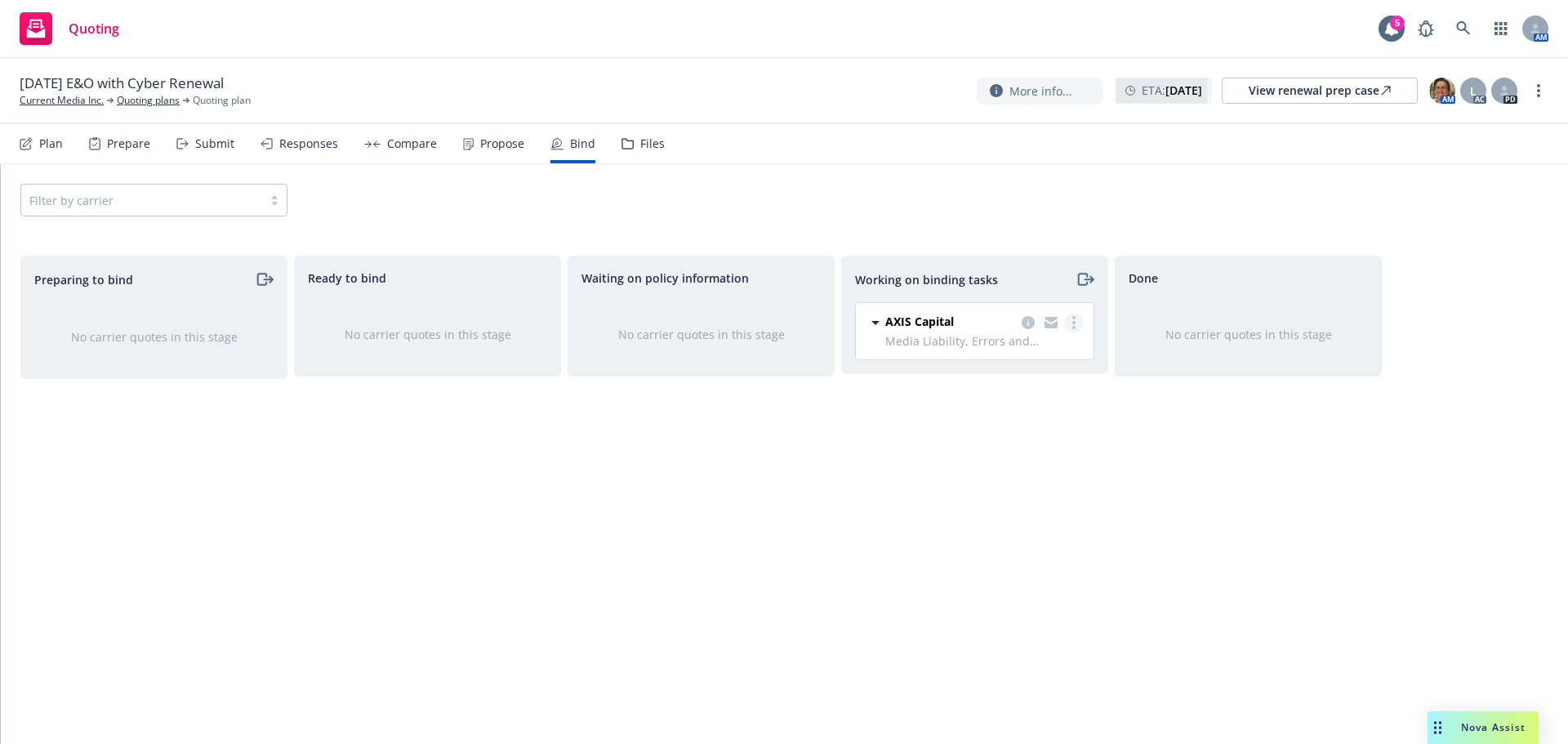
click at [1077, 319] on link "more" at bounding box center [1074, 323] width 20 height 20
click at [996, 387] on span "Move to done" at bounding box center [991, 388] width 114 height 16
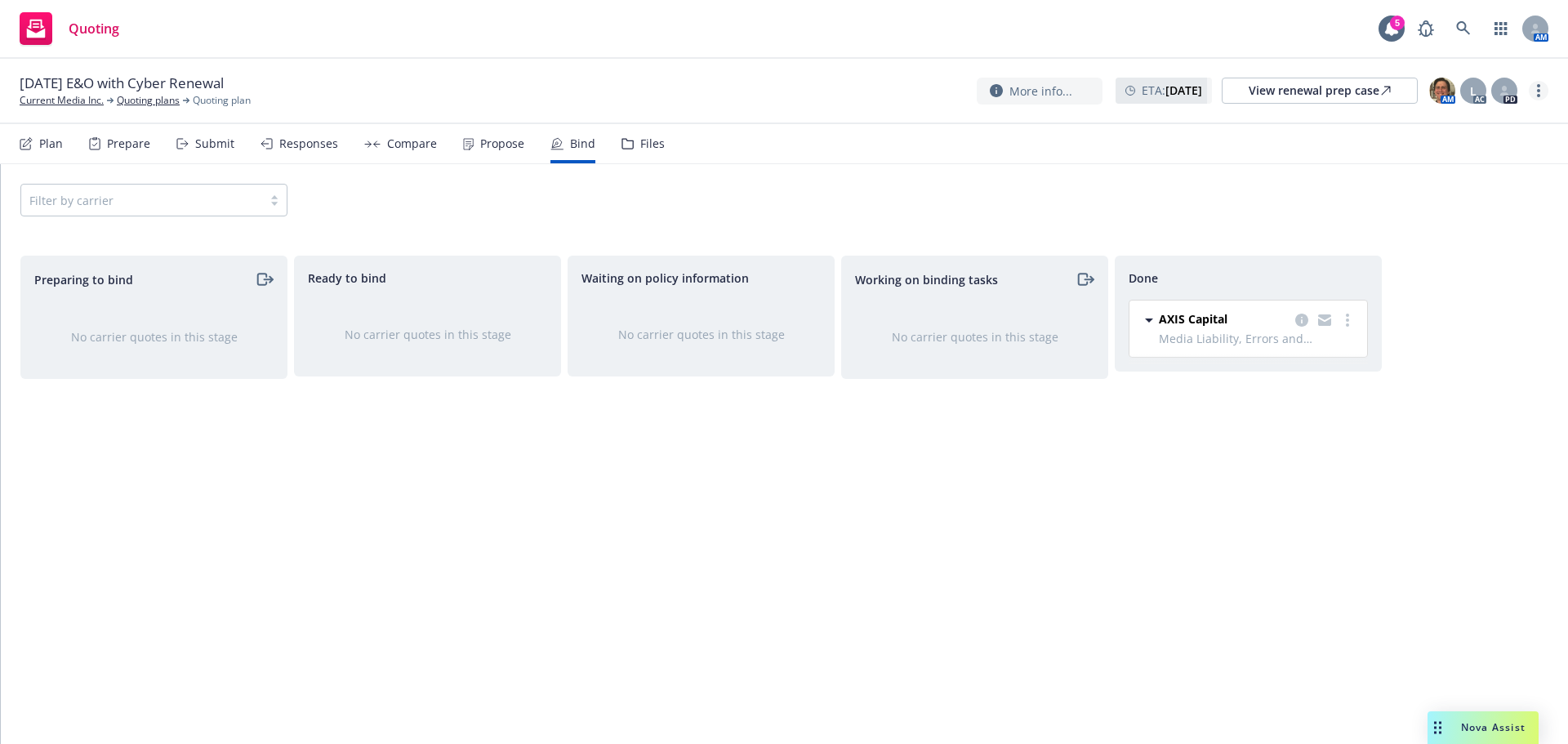
click at [1542, 85] on link "more" at bounding box center [1539, 90] width 20 height 20
click at [37, 102] on link "Current Media Inc." at bounding box center [61, 100] width 84 height 15
